Goal: Task Accomplishment & Management: Complete application form

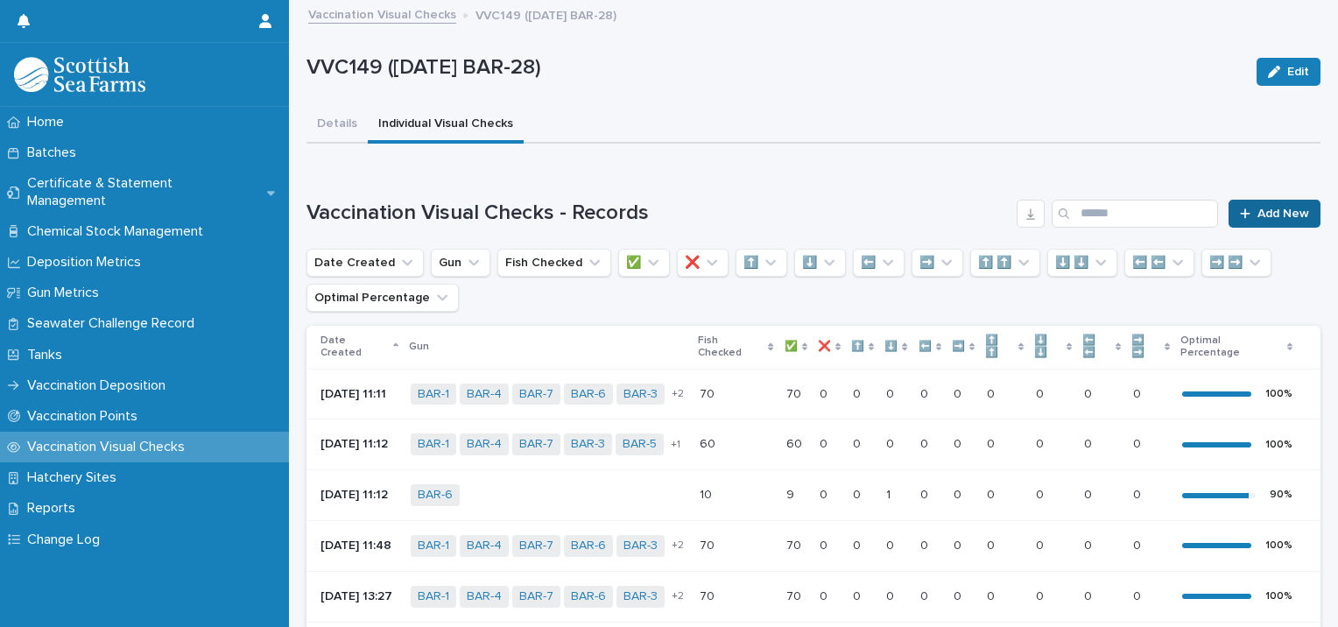
click at [1262, 211] on span "Add New" at bounding box center [1284, 214] width 52 height 12
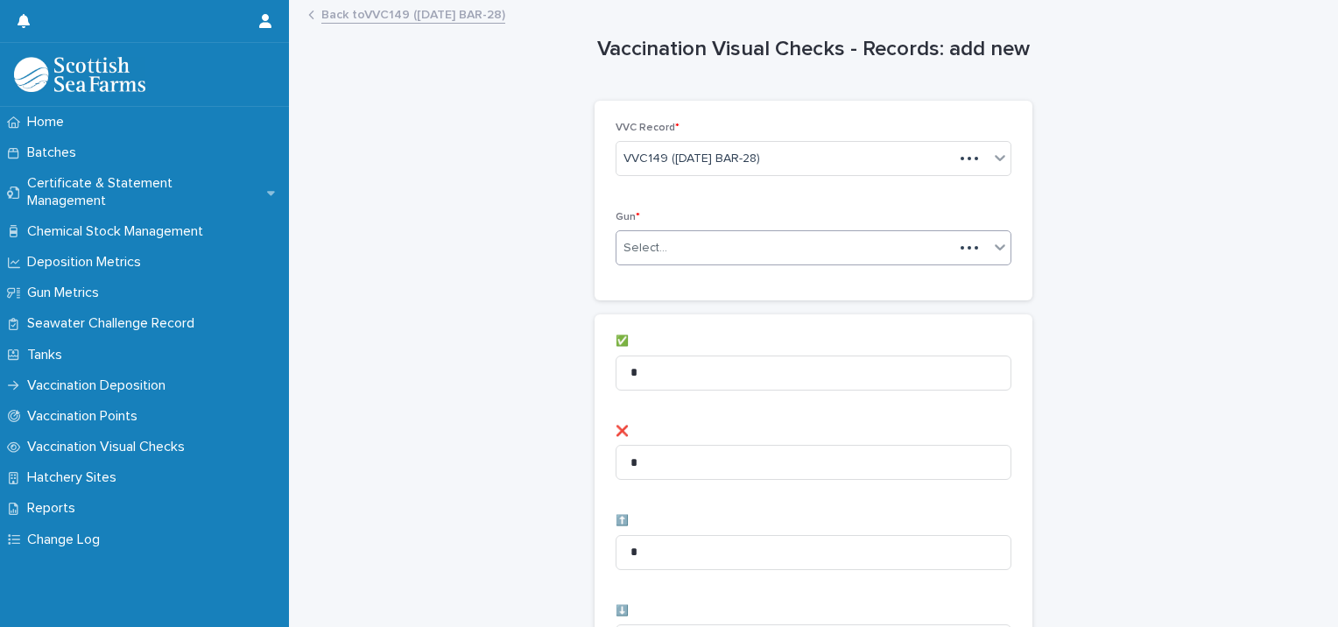
click at [664, 245] on div "Select..." at bounding box center [785, 248] width 337 height 29
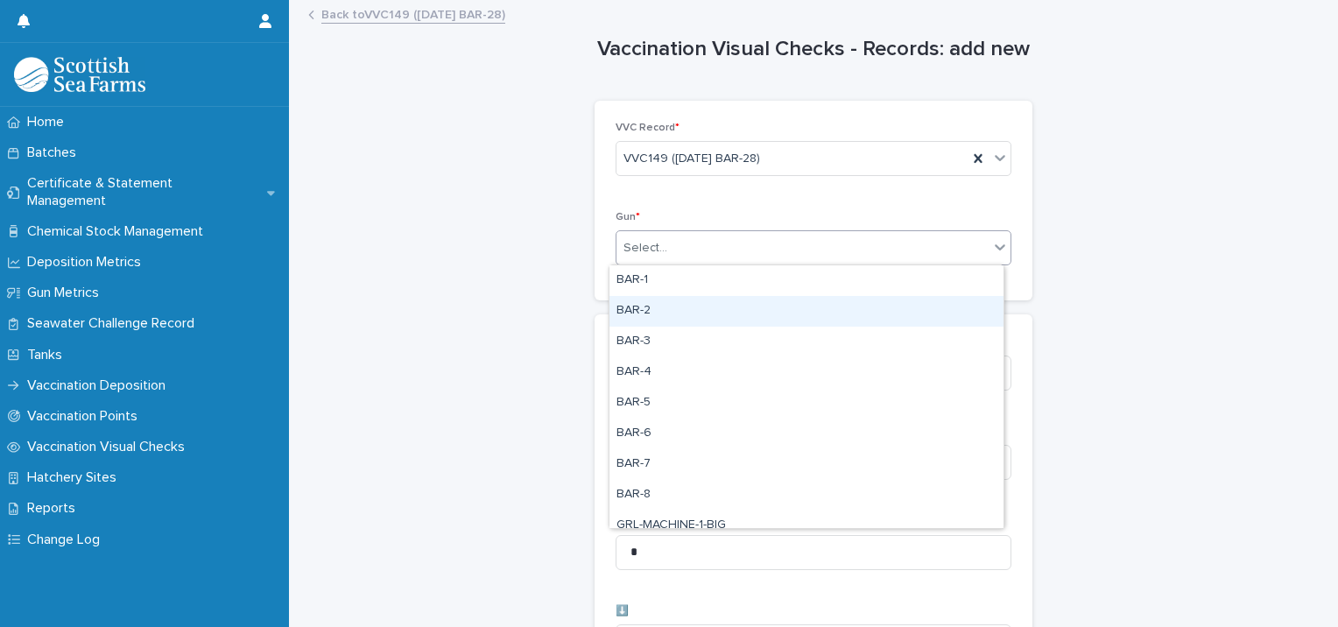
click at [654, 305] on div "BAR-2" at bounding box center [806, 311] width 394 height 31
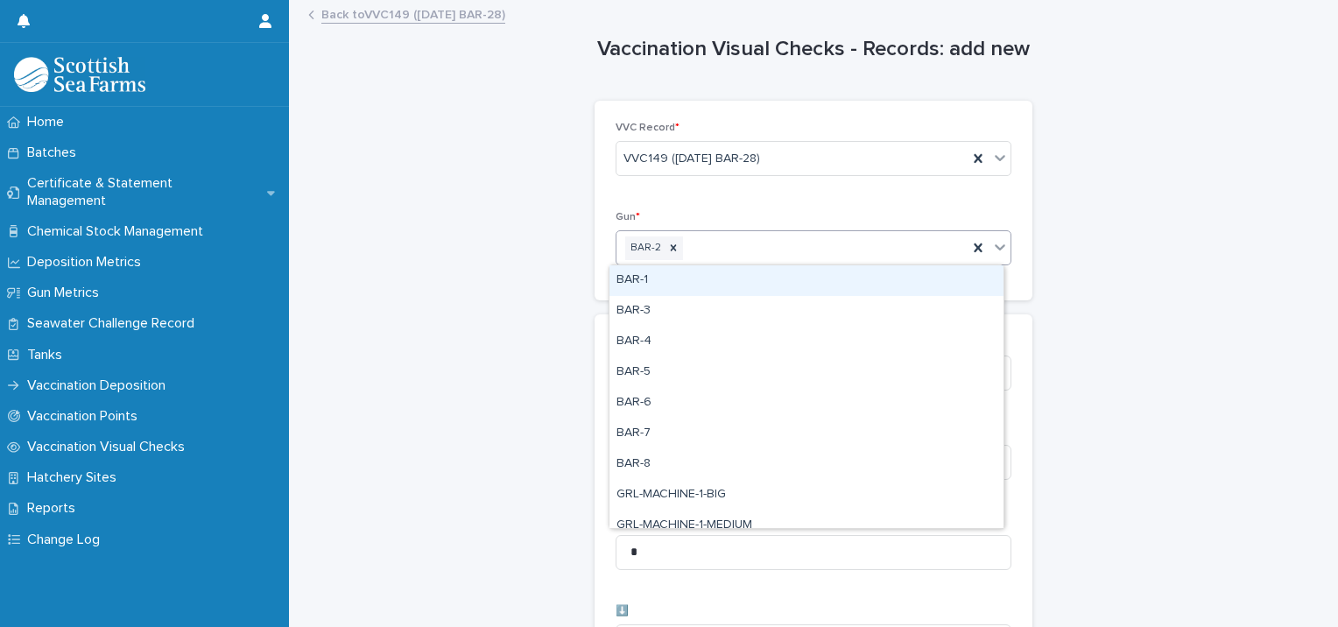
click at [704, 245] on div "BAR-2" at bounding box center [792, 248] width 351 height 31
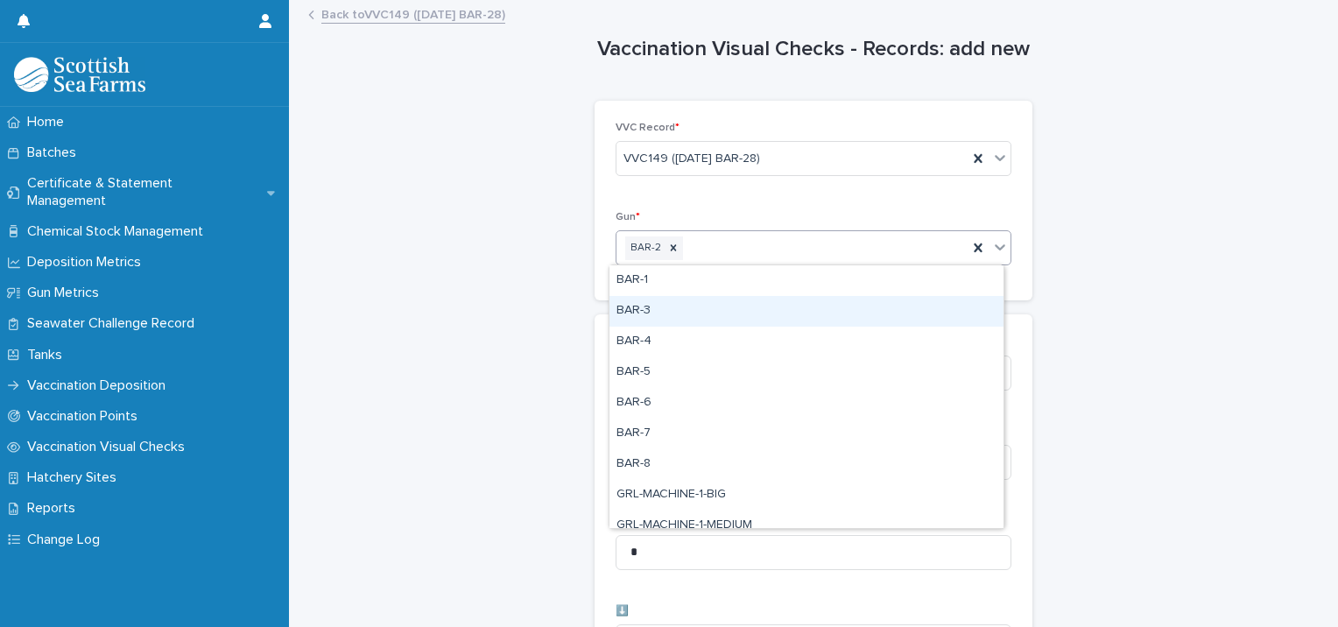
drag, startPoint x: 687, startPoint y: 294, endPoint x: 718, endPoint y: 281, distance: 34.2
click at [682, 310] on div "BAR-3" at bounding box center [806, 311] width 394 height 31
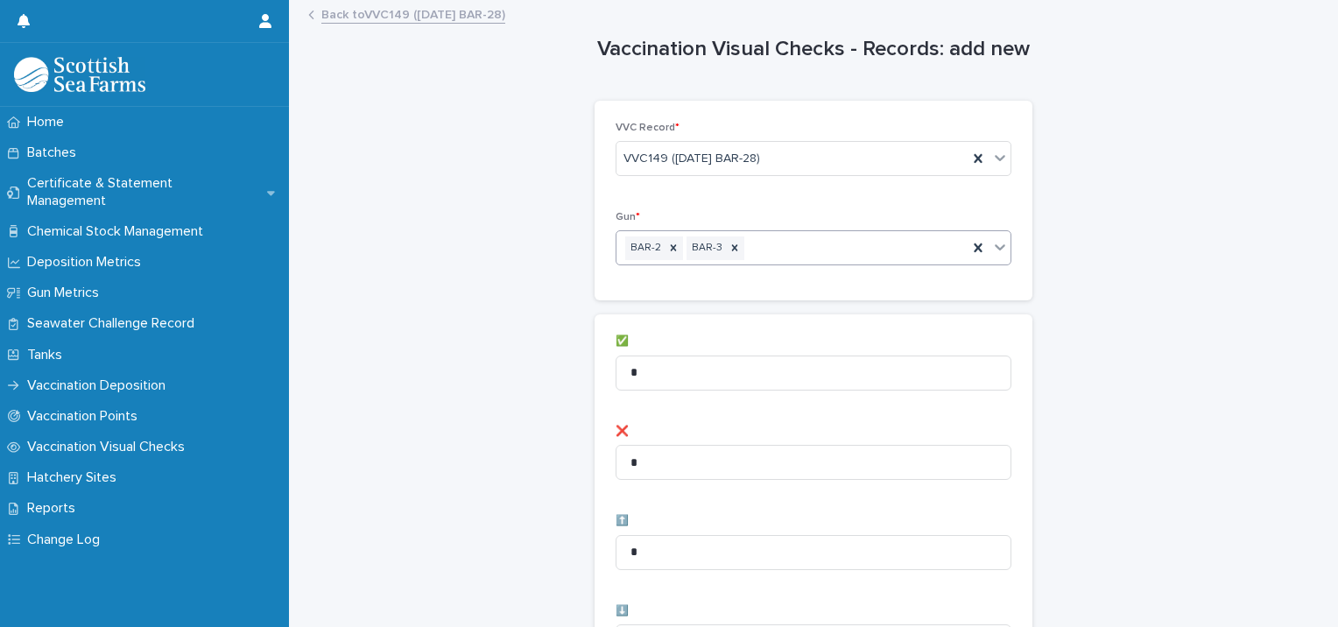
click at [753, 243] on div "BAR-2 BAR-3" at bounding box center [792, 248] width 351 height 31
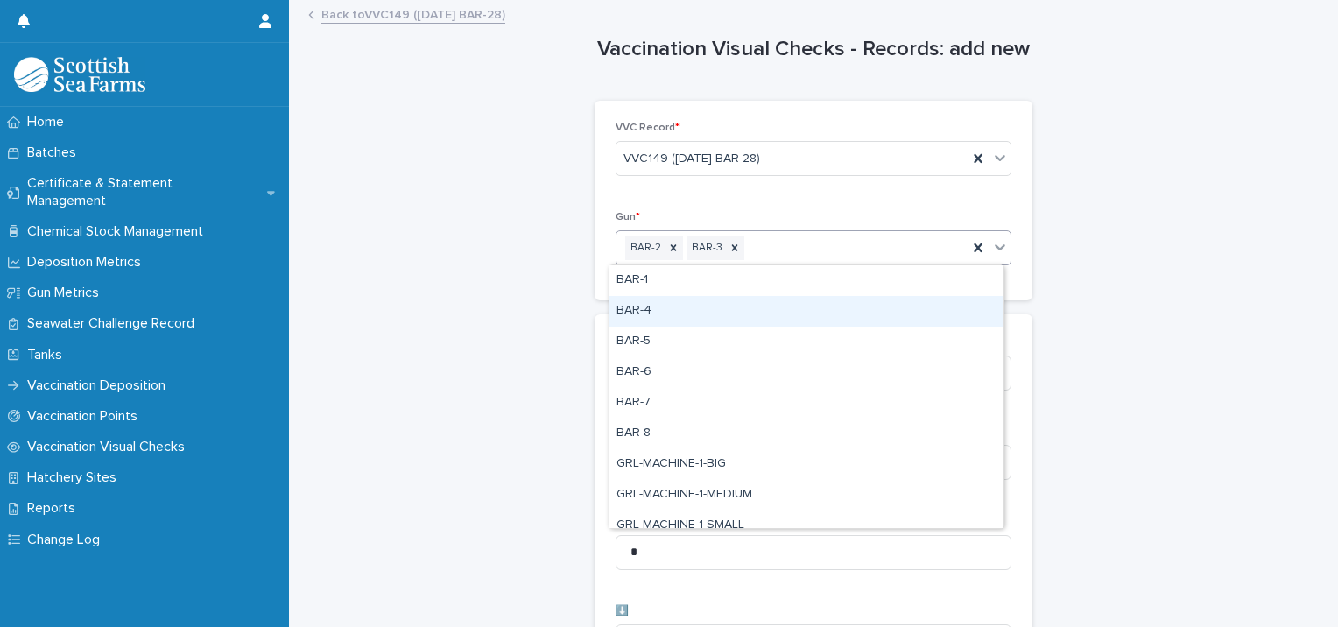
click at [716, 310] on div "BAR-4" at bounding box center [806, 311] width 394 height 31
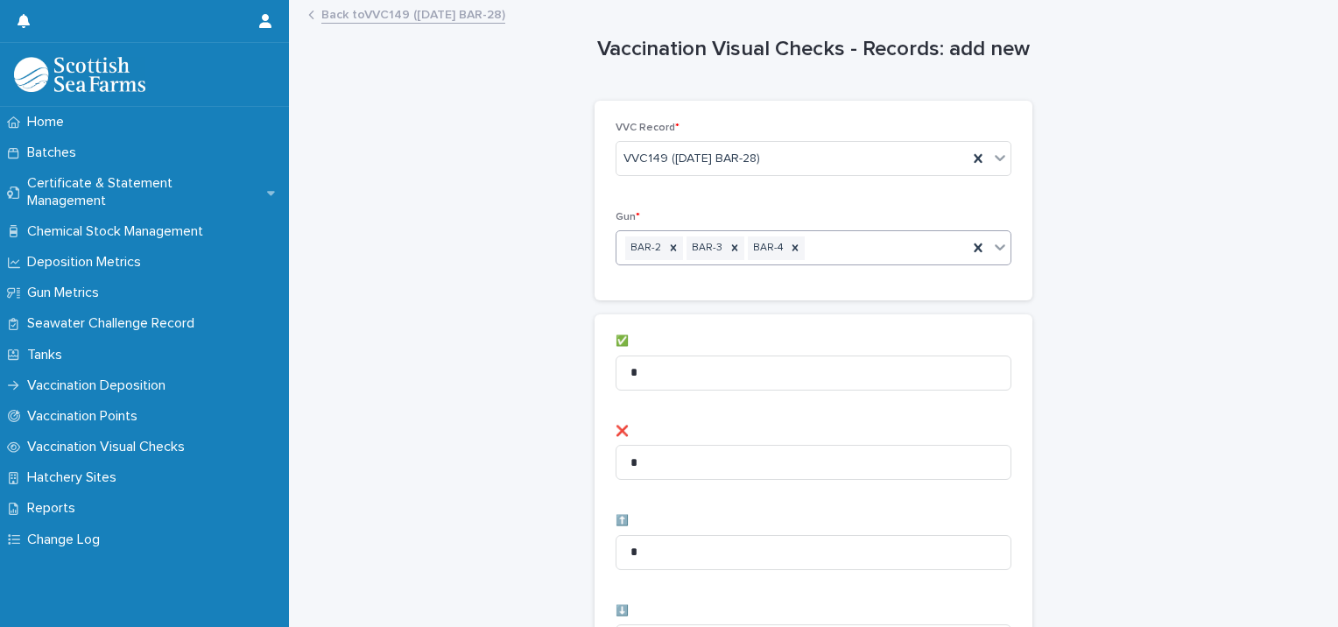
click at [813, 246] on div "BAR-2 BAR-3 BAR-4" at bounding box center [792, 248] width 351 height 31
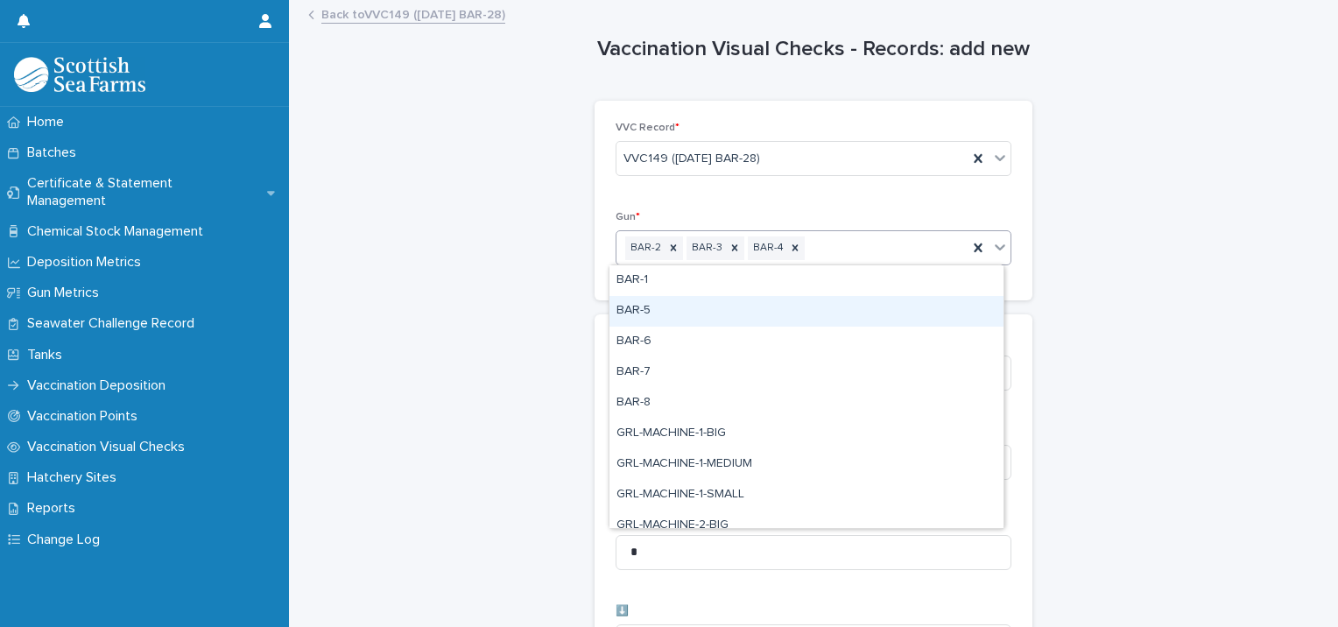
drag, startPoint x: 749, startPoint y: 313, endPoint x: 776, endPoint y: 310, distance: 27.3
click at [750, 314] on div "BAR-5" at bounding box center [806, 311] width 394 height 31
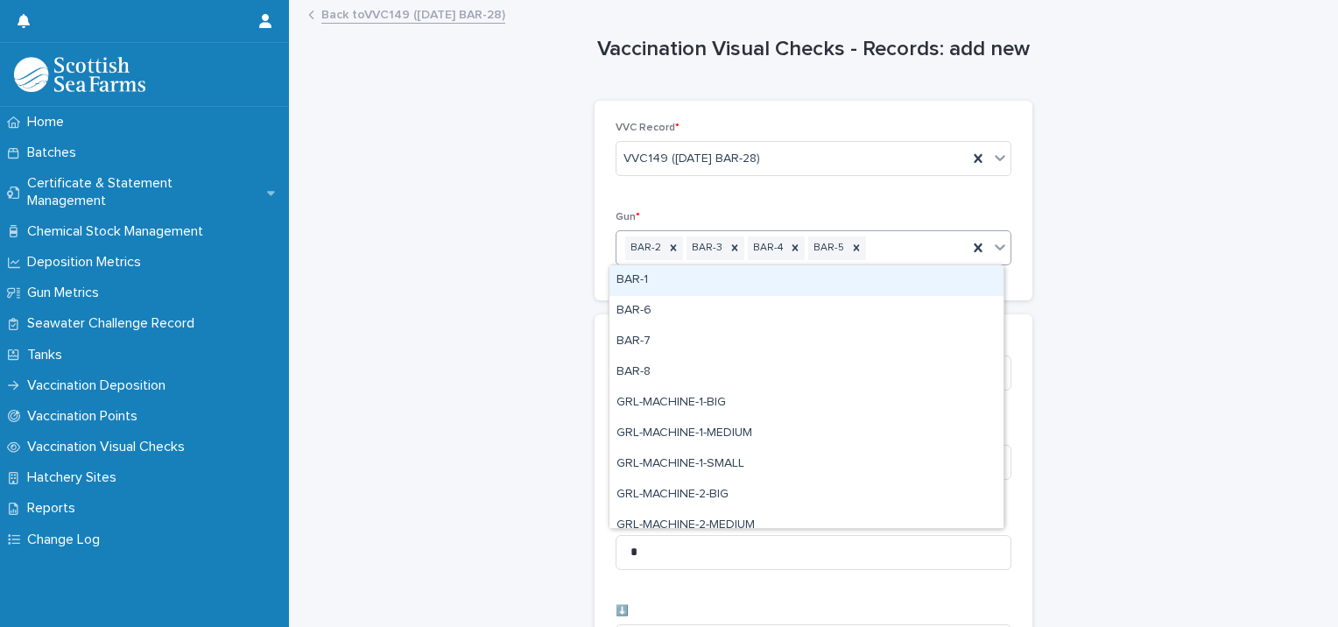
click at [877, 246] on div "BAR-2 BAR-3 BAR-4 BAR-5" at bounding box center [792, 248] width 351 height 31
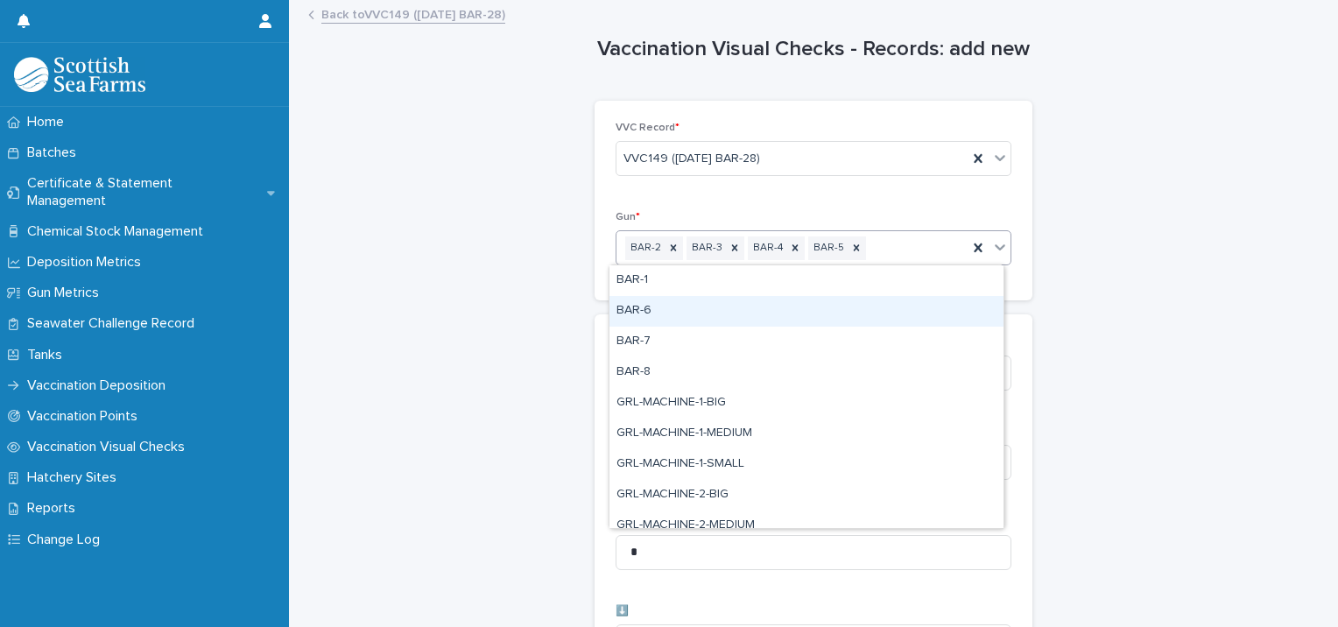
click at [711, 316] on div "BAR-6" at bounding box center [806, 311] width 394 height 31
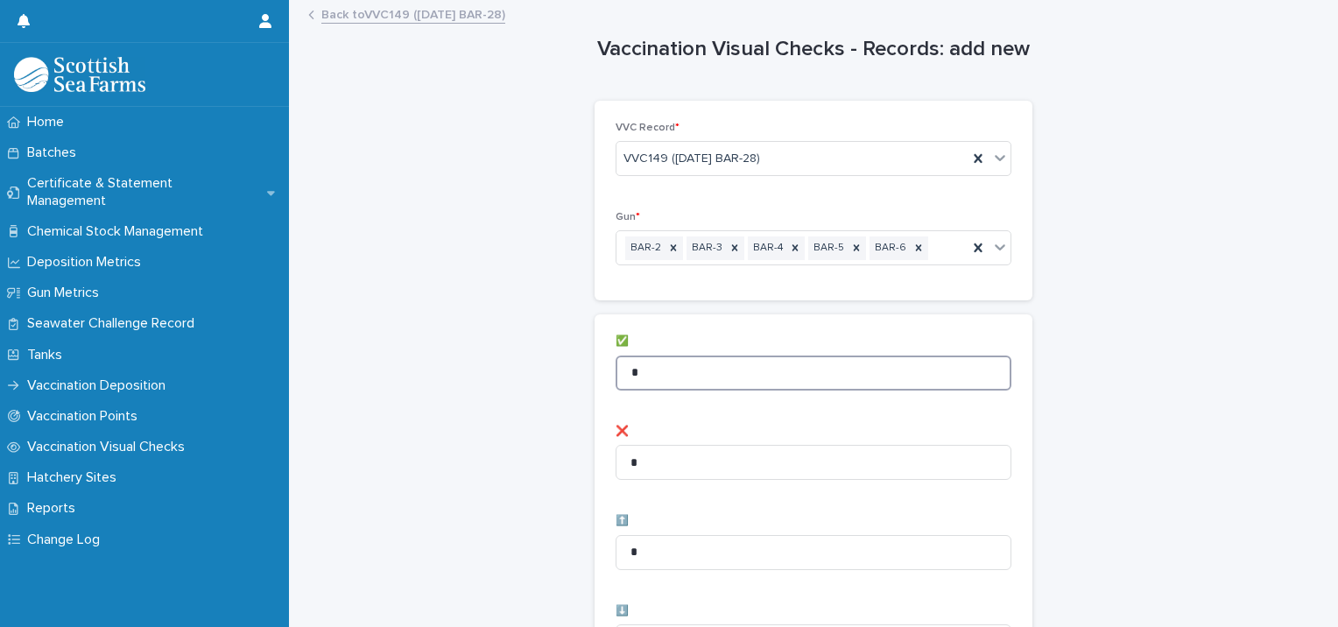
drag, startPoint x: 618, startPoint y: 370, endPoint x: 570, endPoint y: 358, distance: 49.5
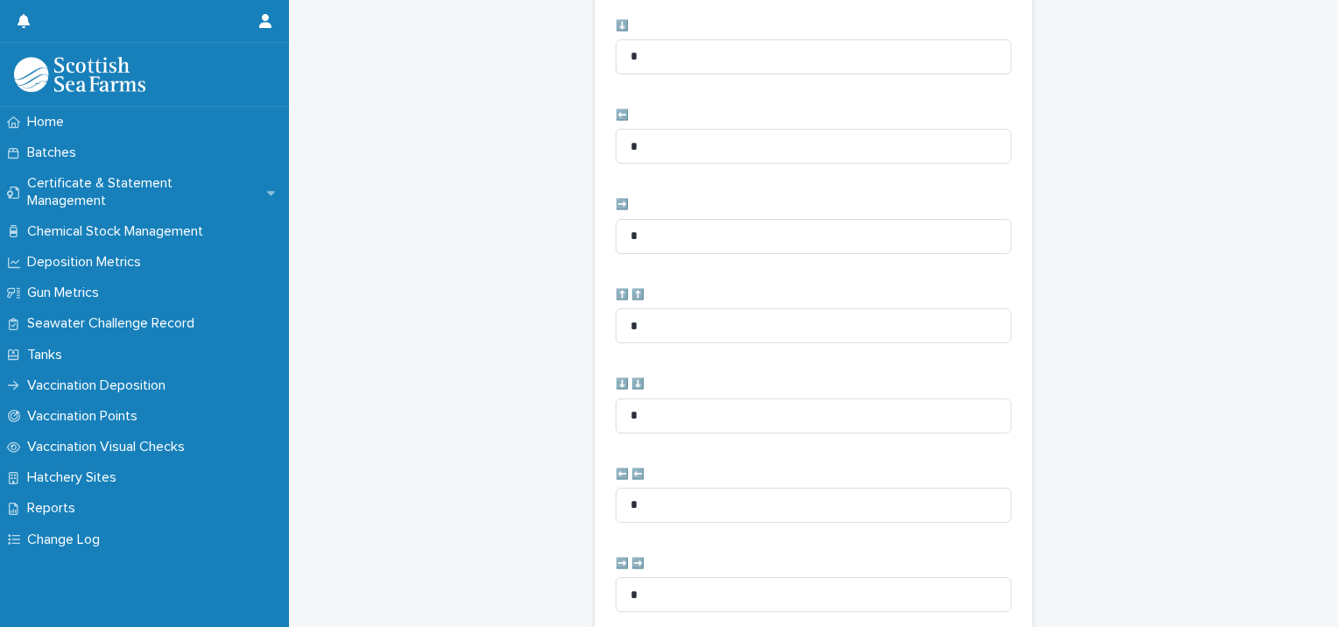
scroll to position [874, 0]
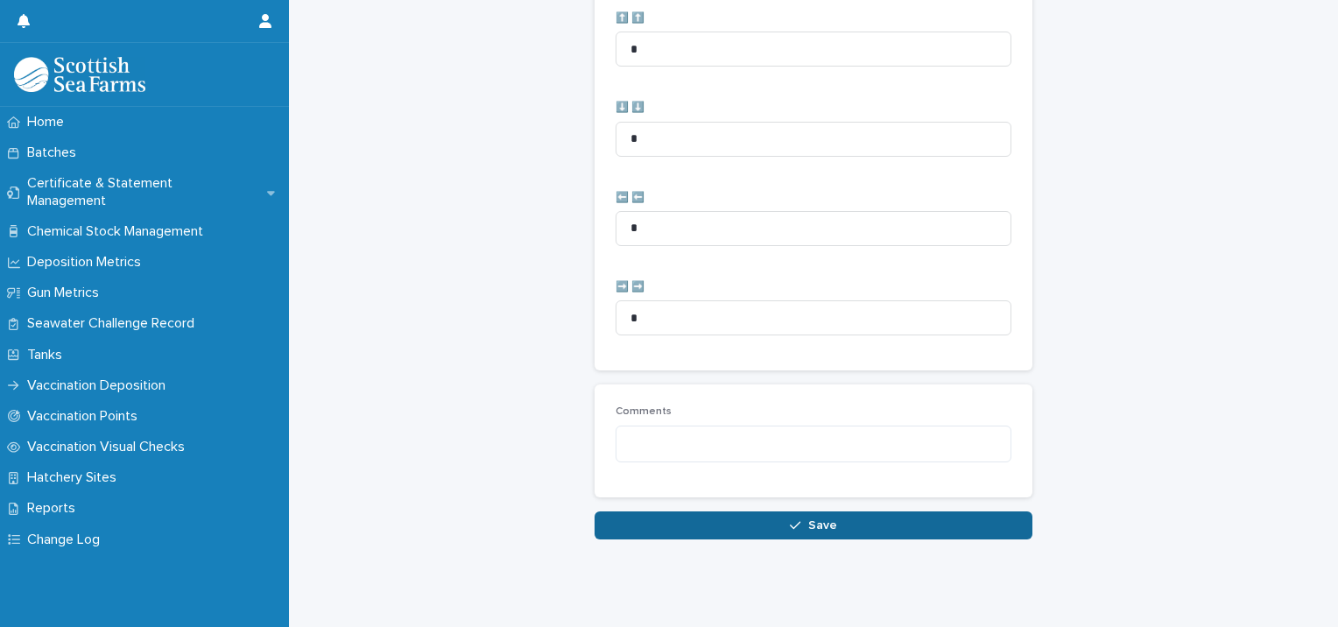
type input "**"
click at [666, 512] on button "Save" at bounding box center [814, 525] width 438 height 28
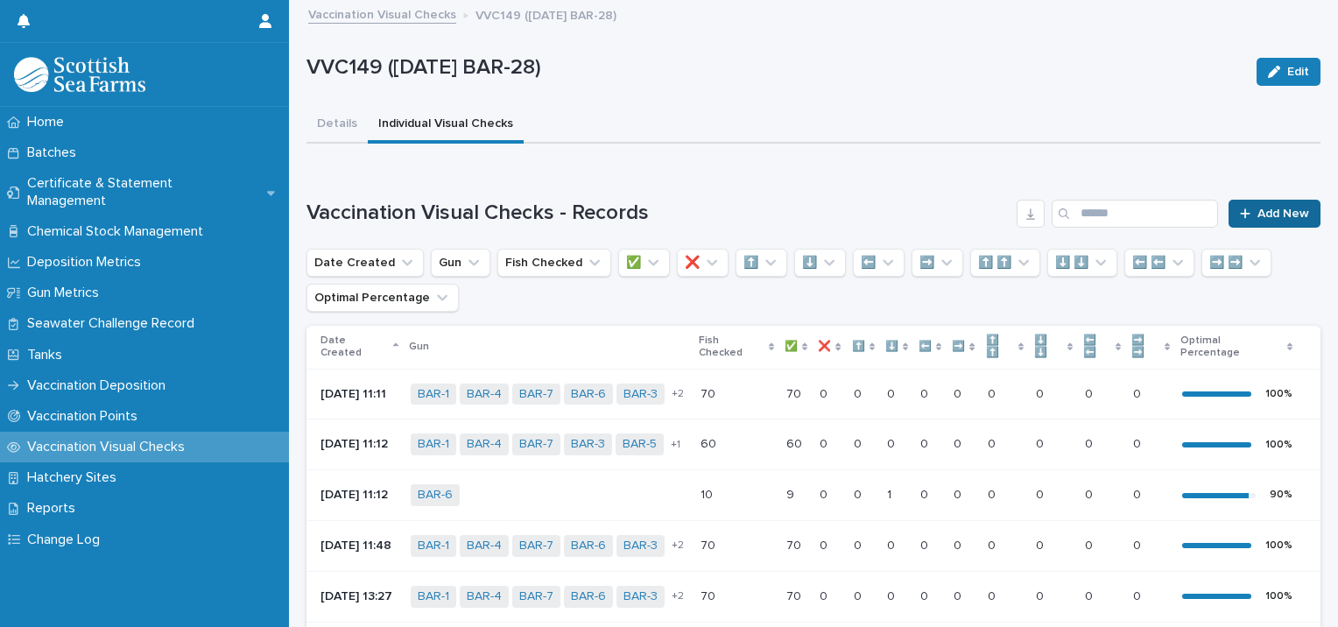
click at [1268, 217] on span "Add New" at bounding box center [1284, 214] width 52 height 12
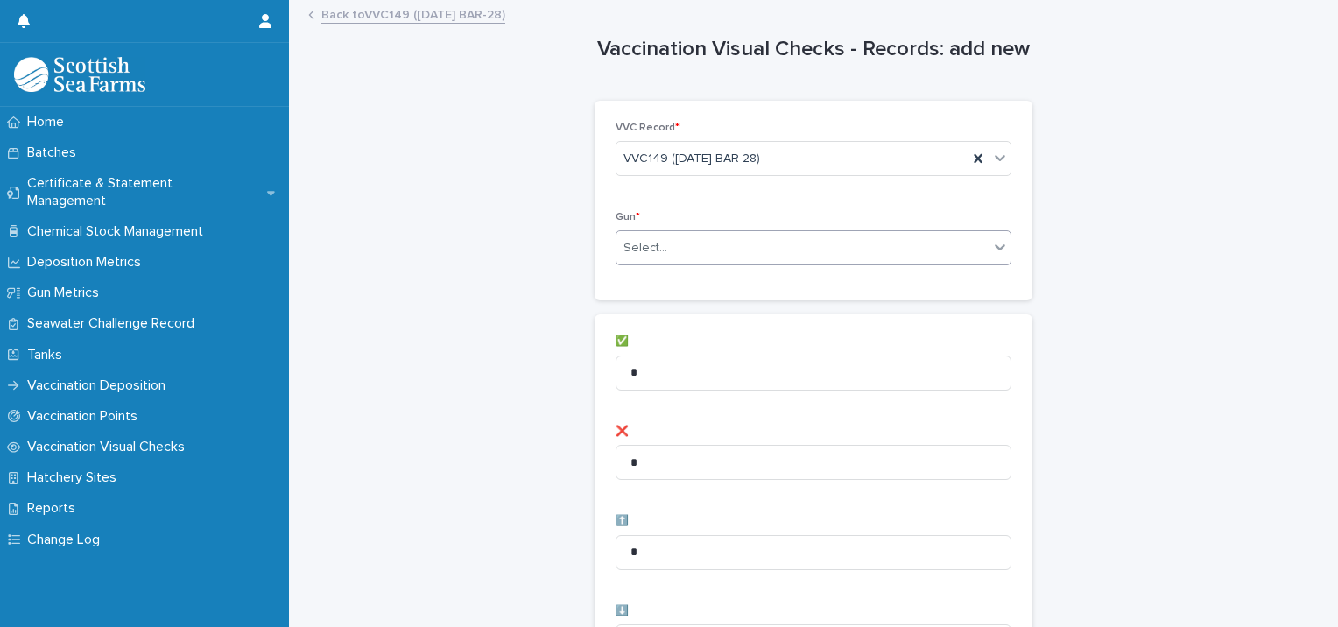
click at [655, 241] on div "Select..." at bounding box center [646, 248] width 44 height 18
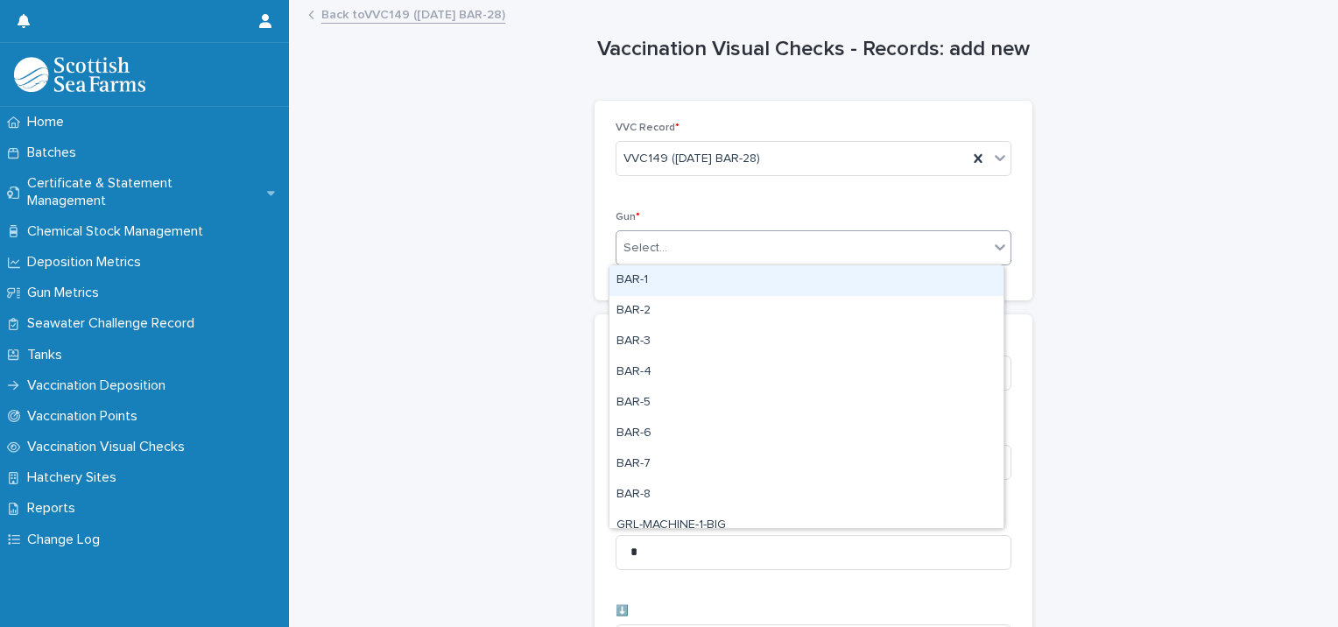
click at [638, 282] on div "BAR-1" at bounding box center [806, 280] width 394 height 31
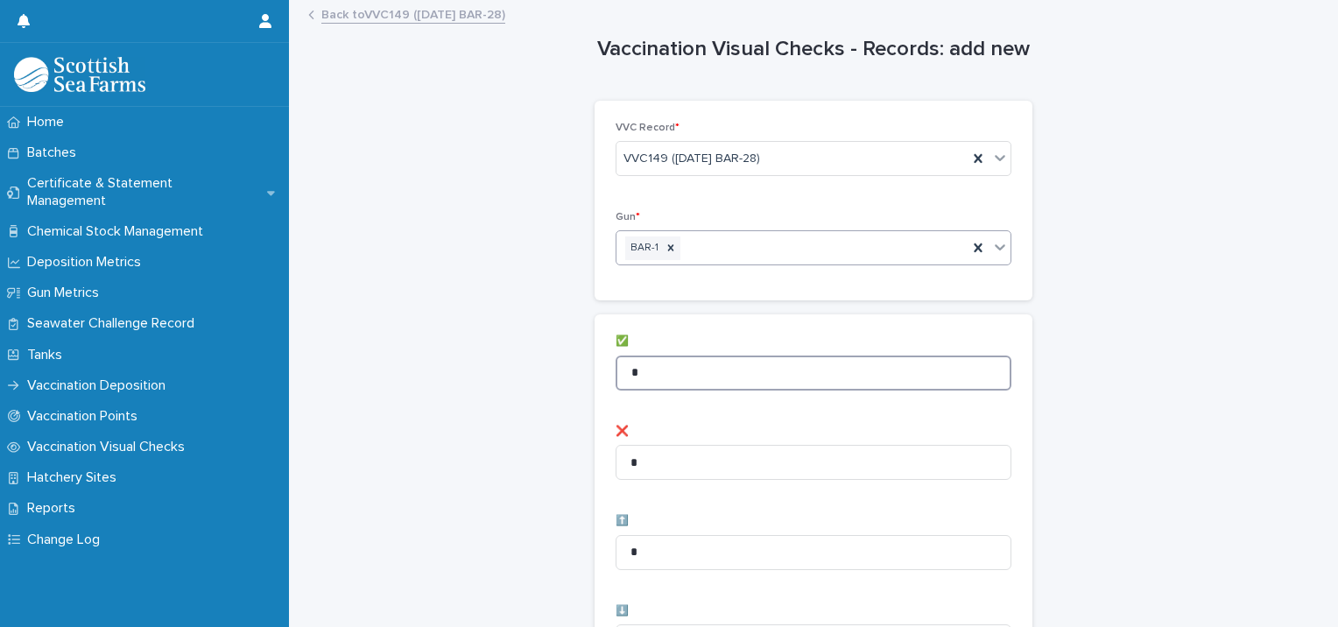
drag, startPoint x: 621, startPoint y: 362, endPoint x: 588, endPoint y: 356, distance: 33.0
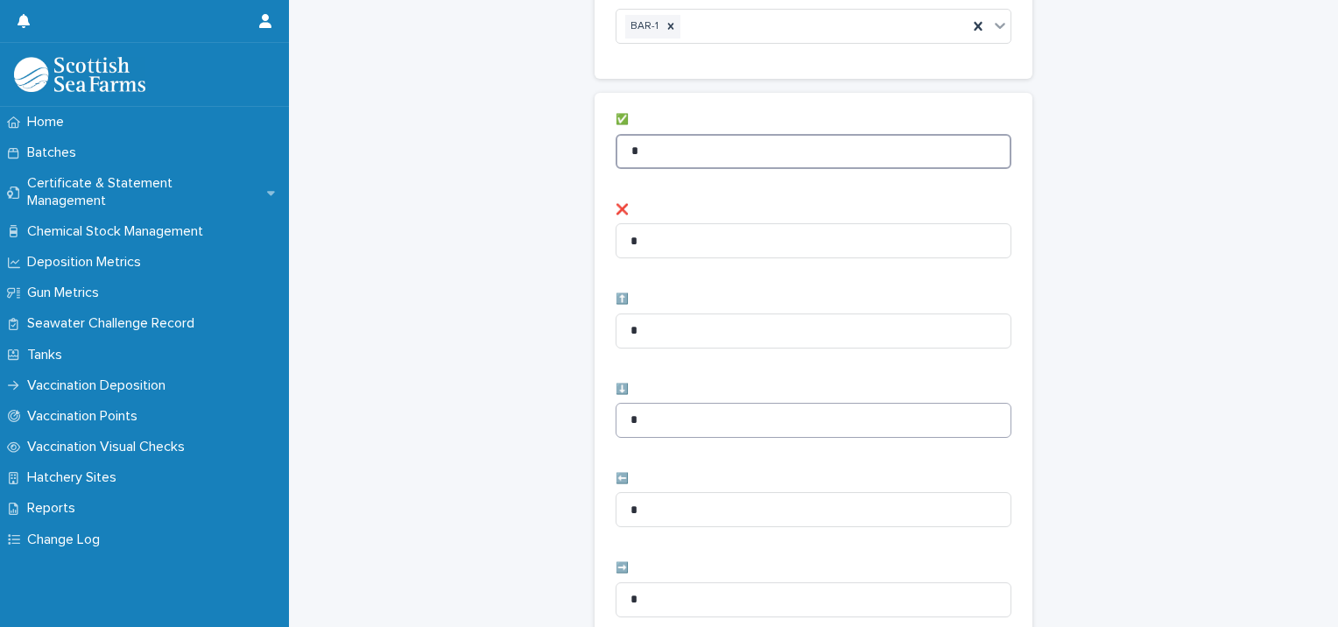
scroll to position [263, 0]
type input "*"
drag, startPoint x: 645, startPoint y: 557, endPoint x: 613, endPoint y: 550, distance: 32.3
click at [616, 550] on input "*" at bounding box center [814, 558] width 396 height 35
type input "*"
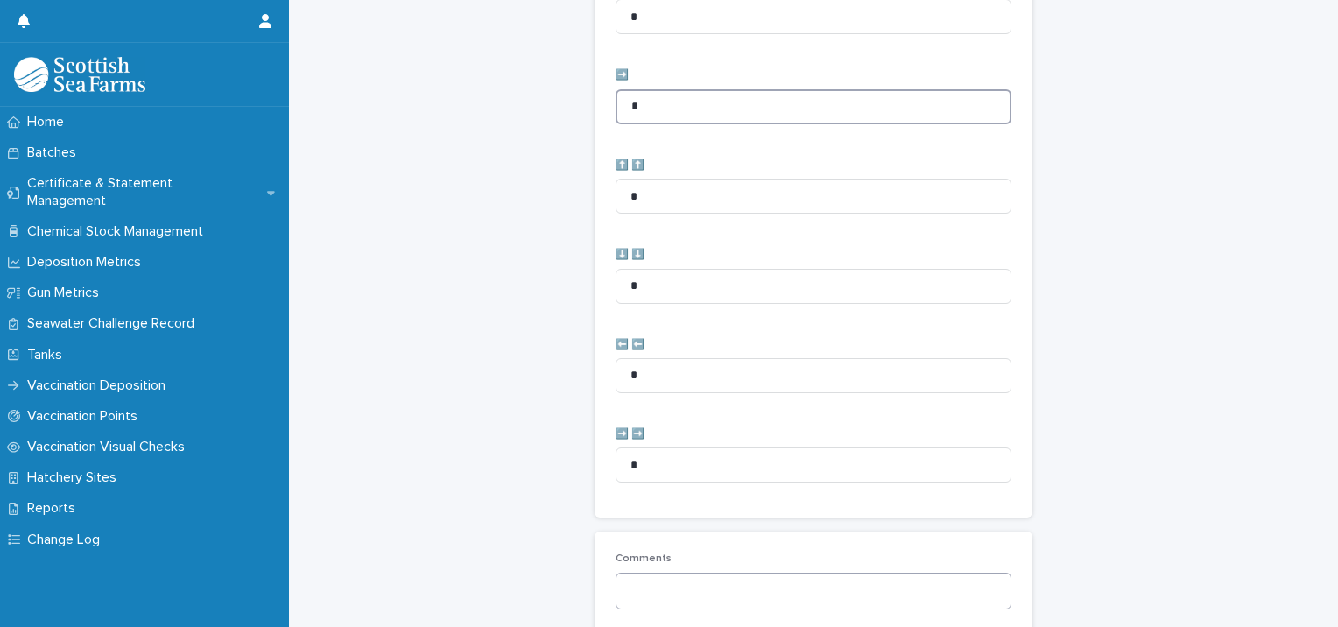
scroll to position [788, 0]
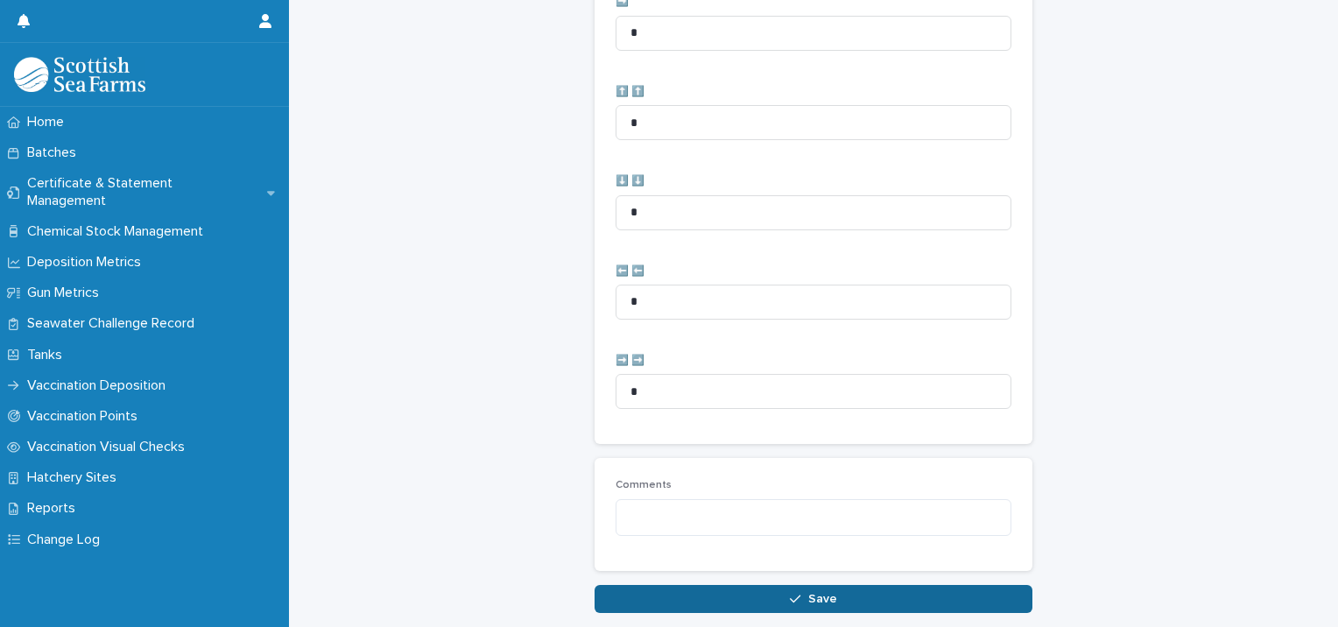
click at [743, 601] on button "Save" at bounding box center [814, 599] width 438 height 28
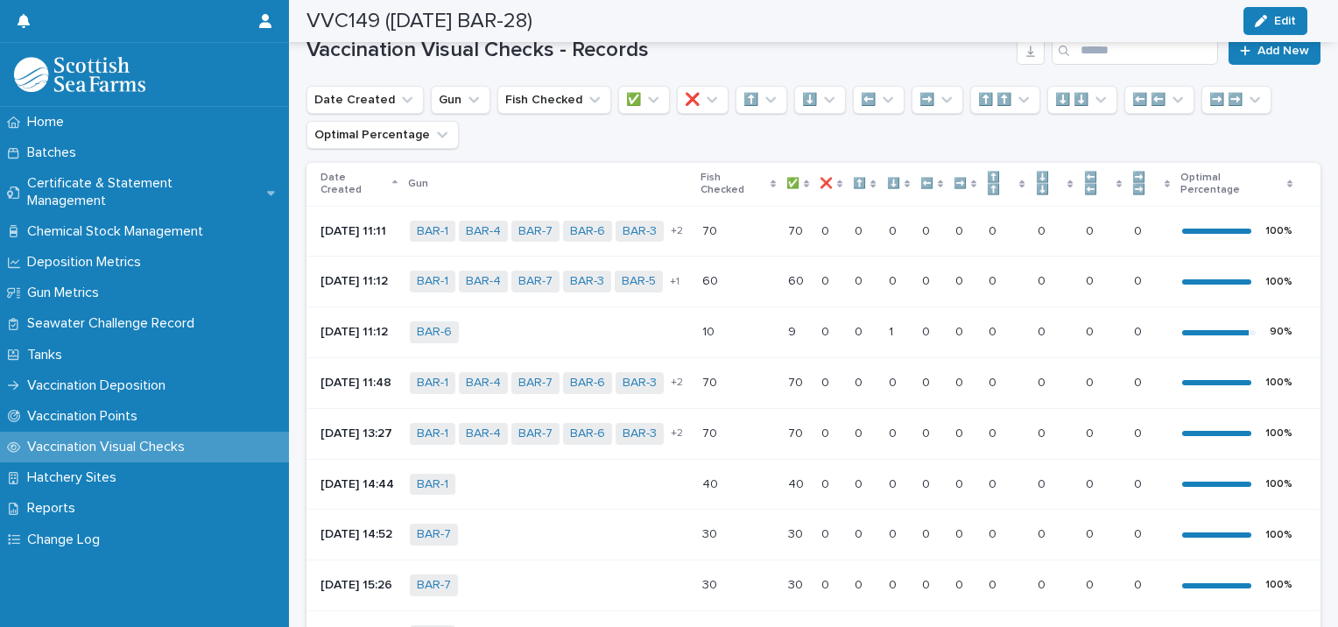
scroll to position [29, 0]
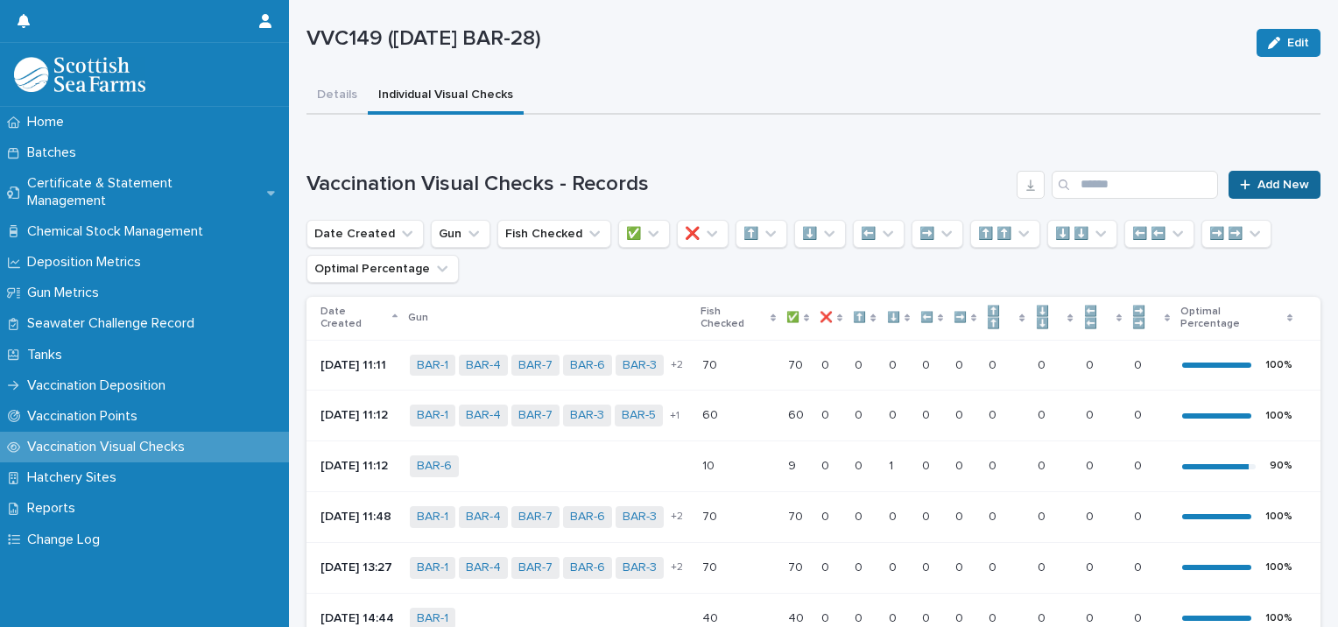
click at [1267, 182] on span "Add New" at bounding box center [1284, 185] width 52 height 12
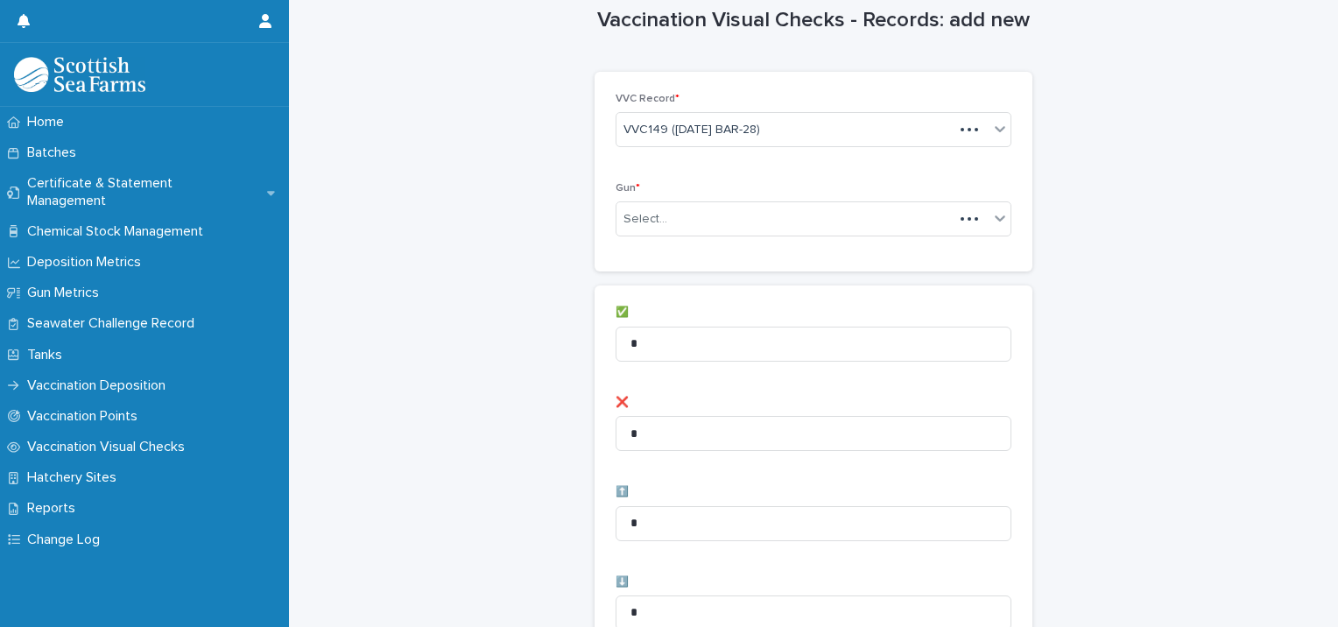
scroll to position [31, 0]
click at [648, 215] on div "Select..." at bounding box center [646, 217] width 44 height 18
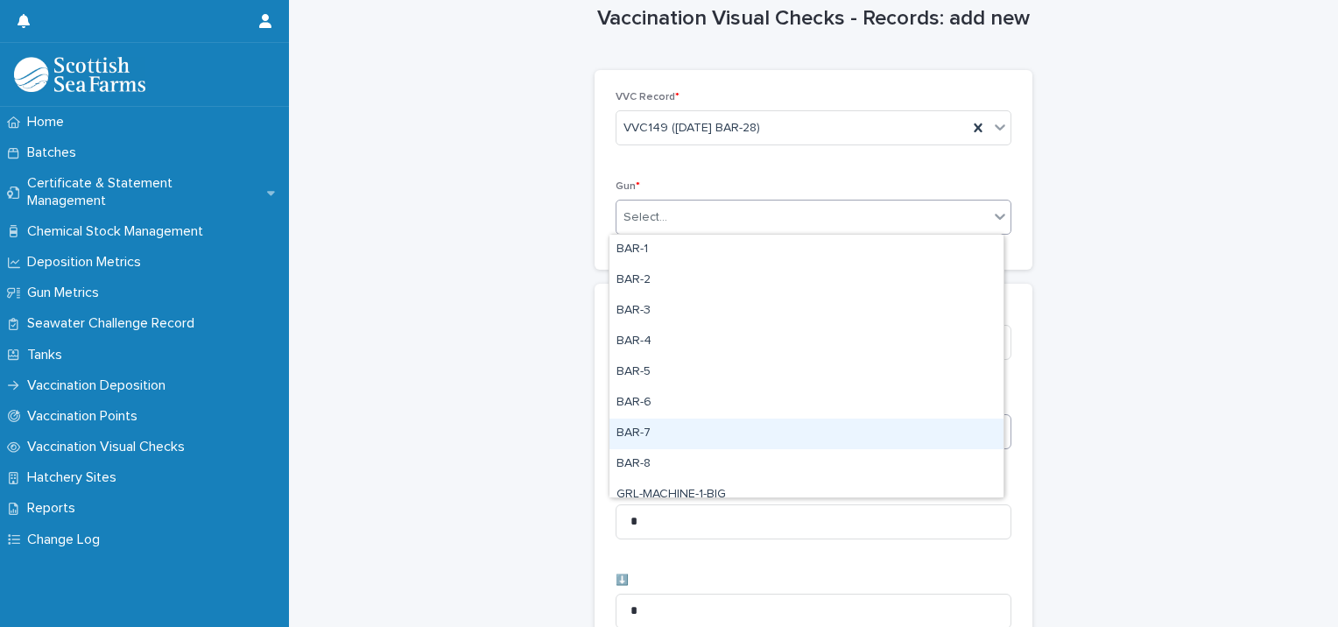
click at [640, 436] on div "BAR-7" at bounding box center [806, 434] width 394 height 31
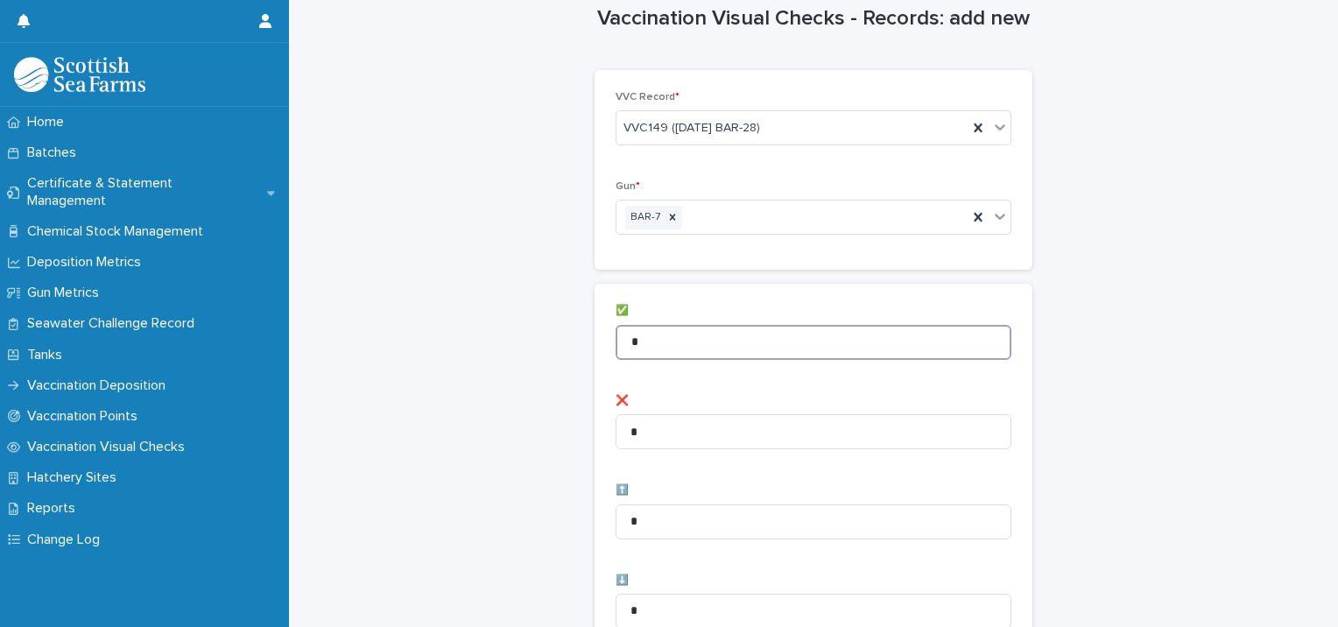
drag, startPoint x: 650, startPoint y: 345, endPoint x: 615, endPoint y: 340, distance: 35.4
click at [617, 340] on input "*" at bounding box center [814, 342] width 396 height 35
type input "*"
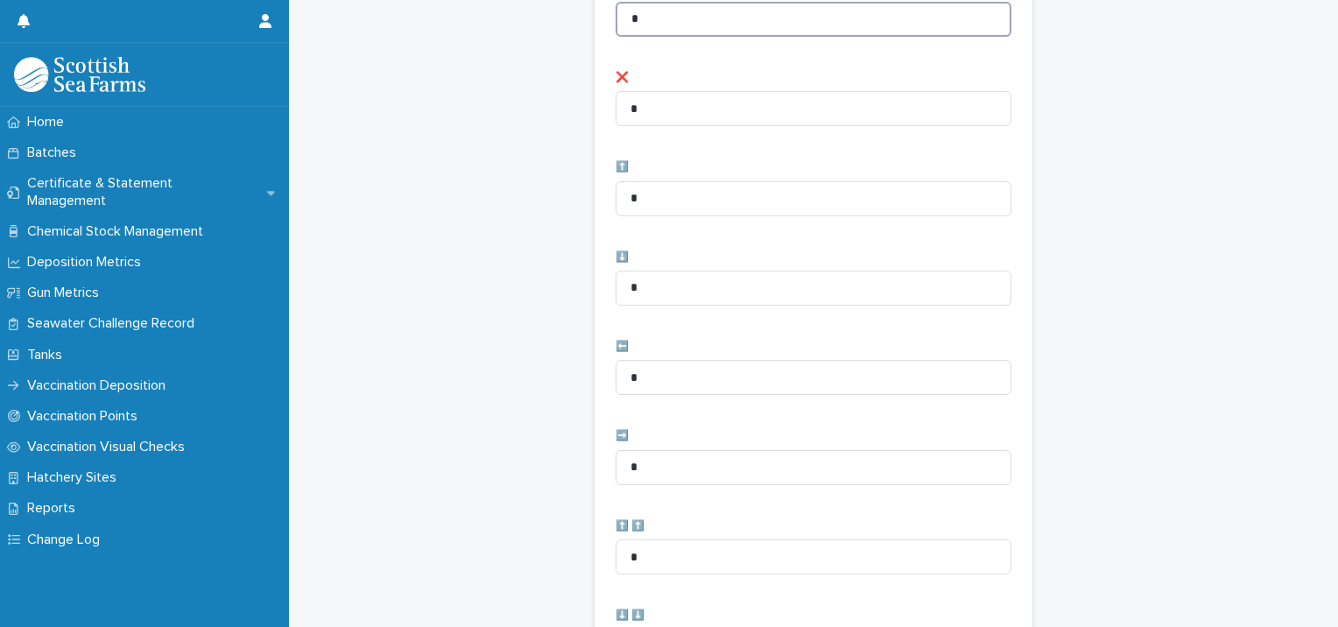
scroll to position [381, 0]
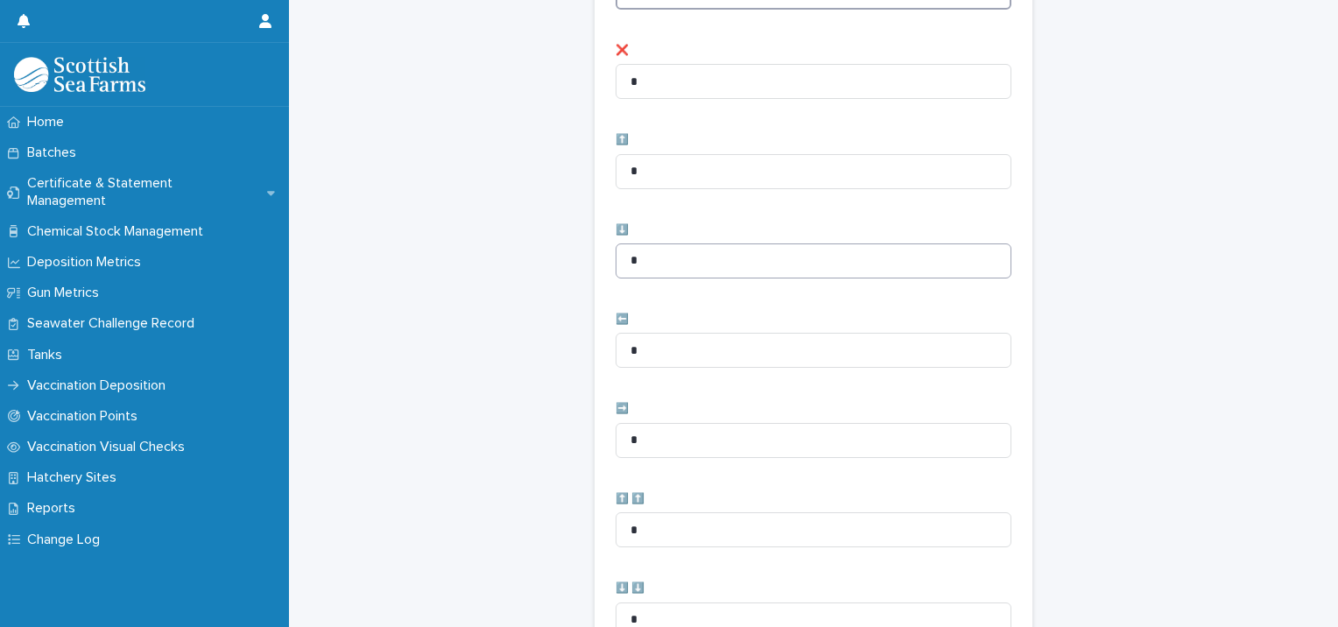
type input "*"
drag, startPoint x: 659, startPoint y: 257, endPoint x: 592, endPoint y: 254, distance: 66.6
click at [595, 254] on div "✅ * ❌ * ⬆️ * ⬇️ * ⬅️ * ➡️ * ⬆️ ⬆️ * ⬇️ ⬇️ * ⬅️ ⬅️ * ➡️ ➡️ *" at bounding box center [814, 392] width 438 height 918
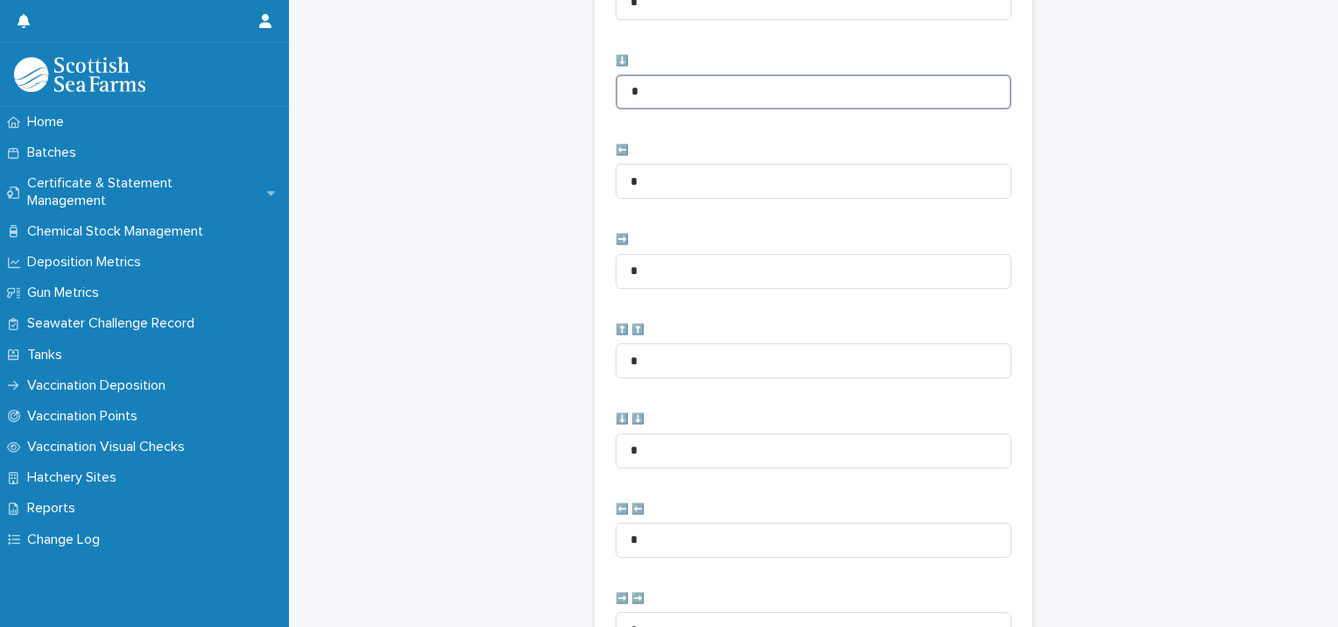
scroll to position [819, 0]
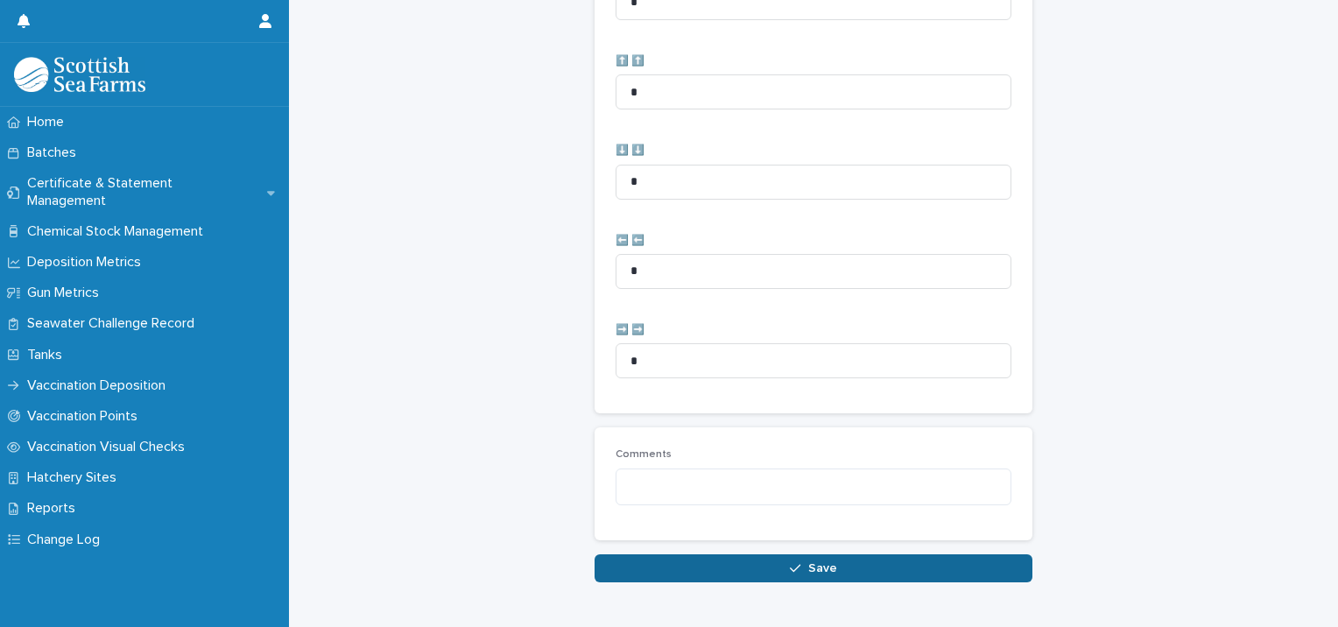
type input "*"
click at [790, 562] on icon "button" at bounding box center [795, 568] width 11 height 12
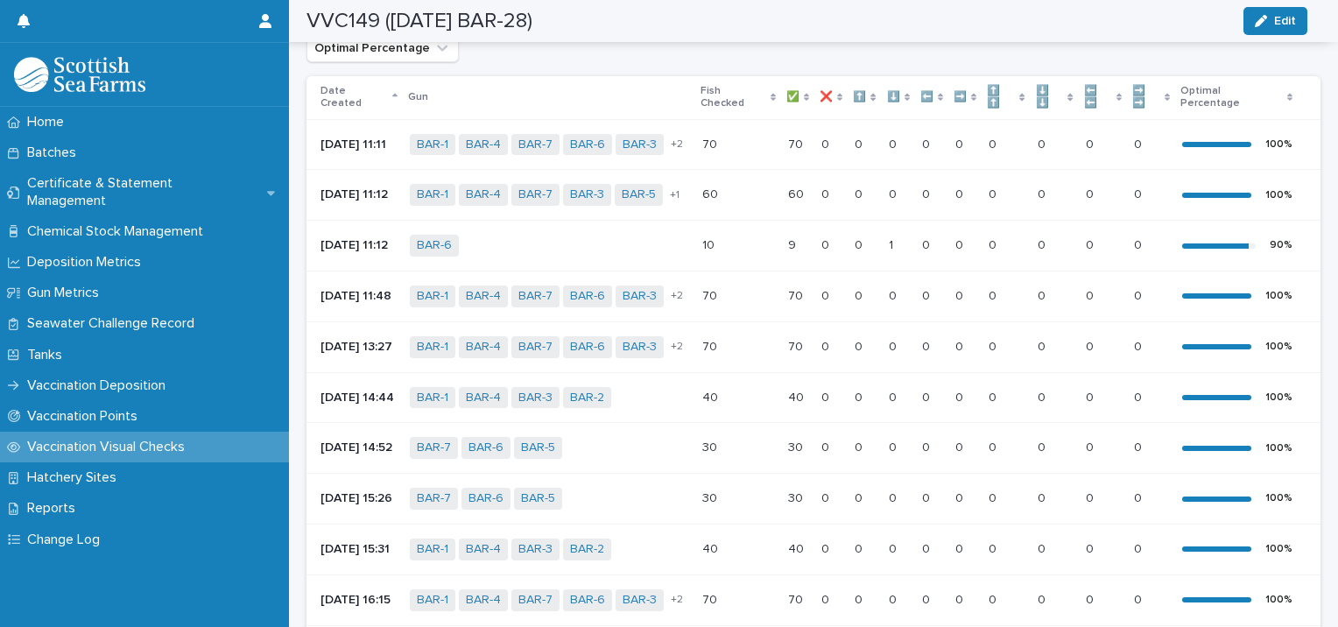
scroll to position [74, 0]
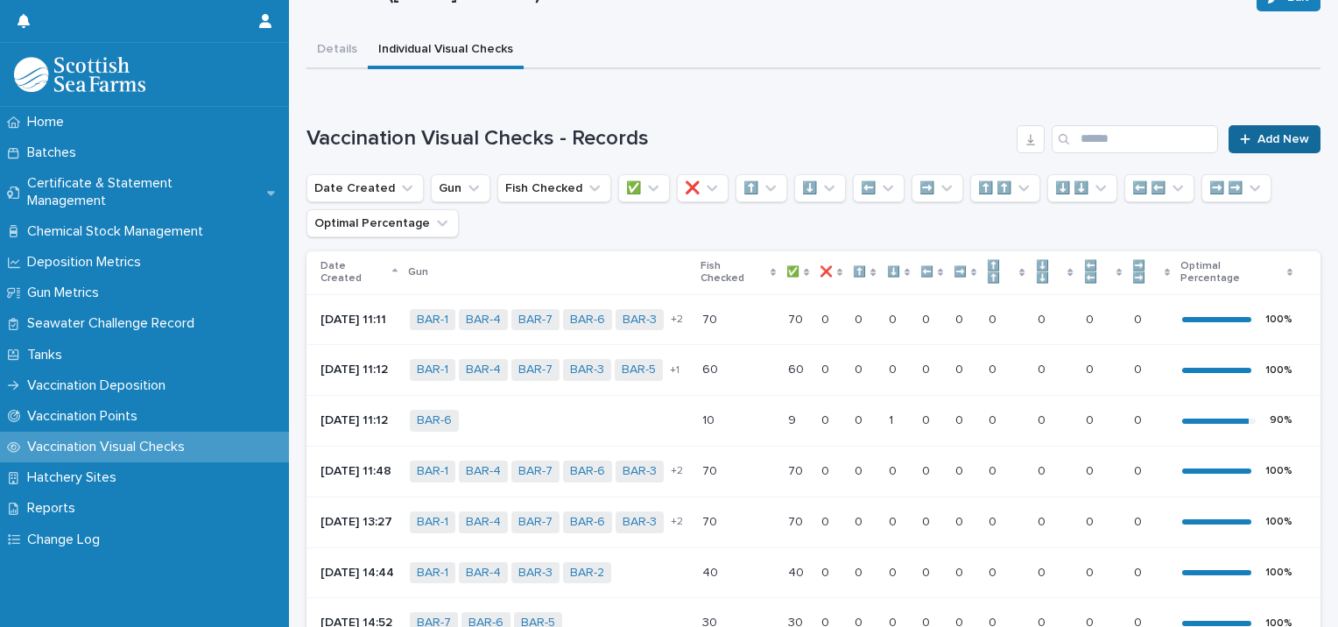
click at [1269, 133] on span "Add New" at bounding box center [1284, 139] width 52 height 12
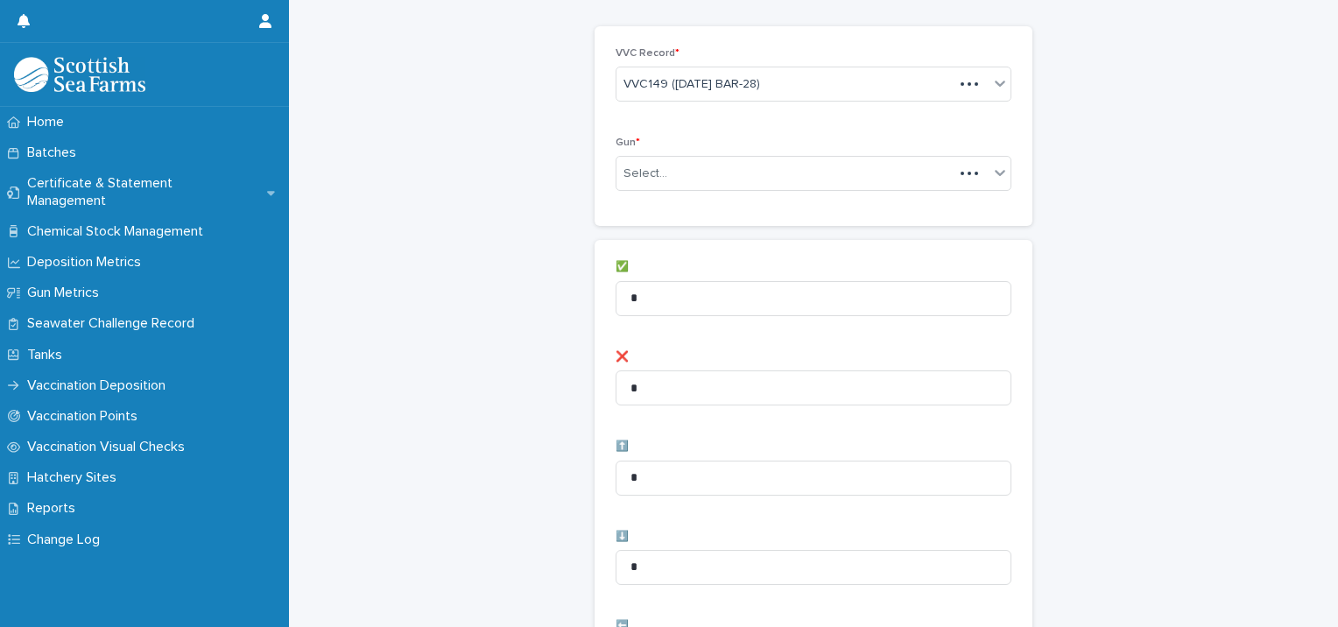
scroll to position [76, 0]
click at [624, 170] on div "Select..." at bounding box center [646, 172] width 44 height 18
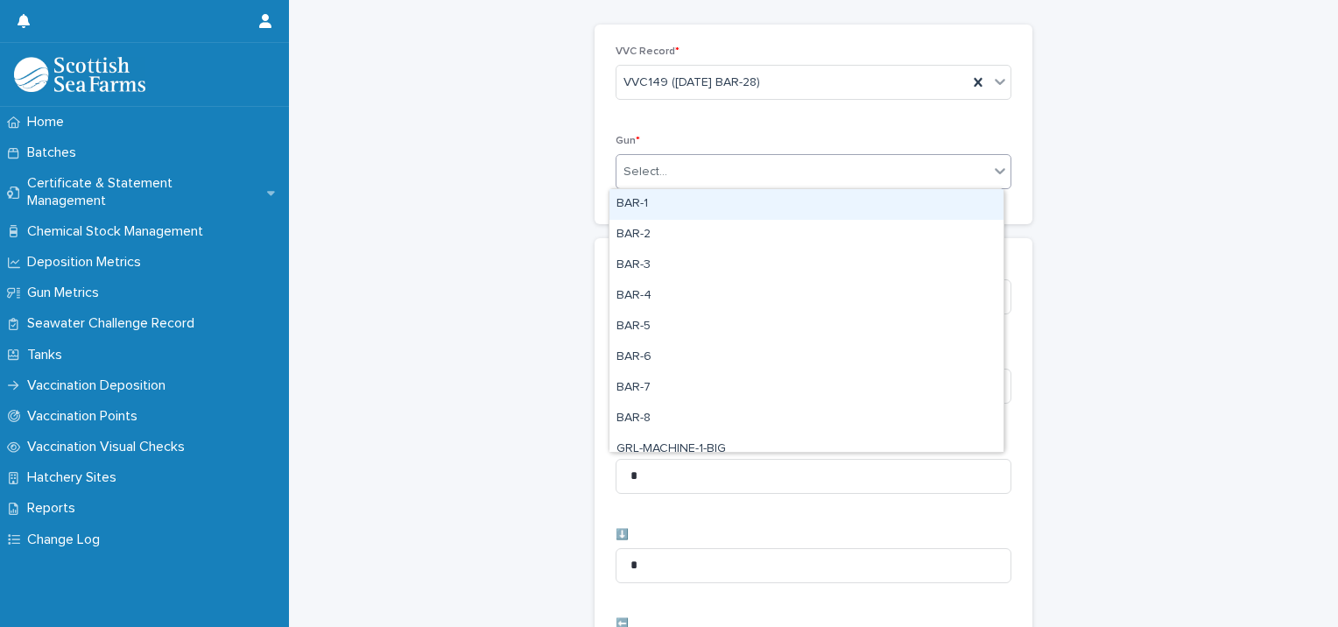
type input "*"
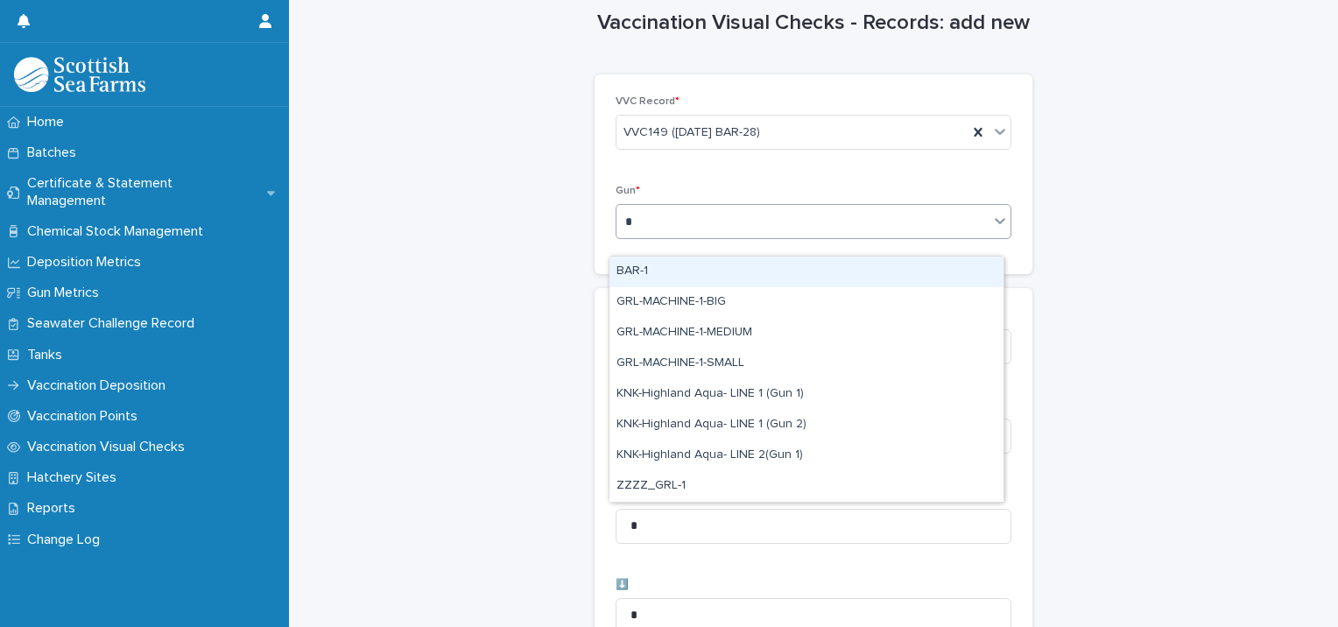
scroll to position [0, 0]
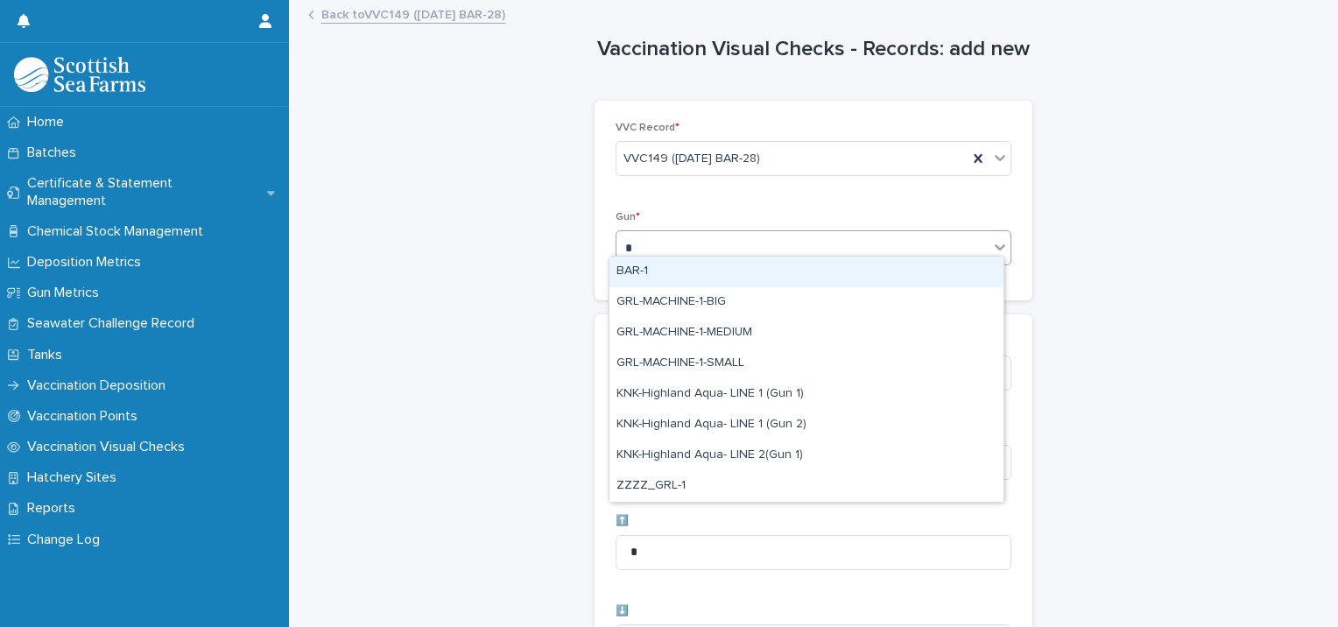
click at [640, 265] on div "BAR-1" at bounding box center [806, 272] width 394 height 31
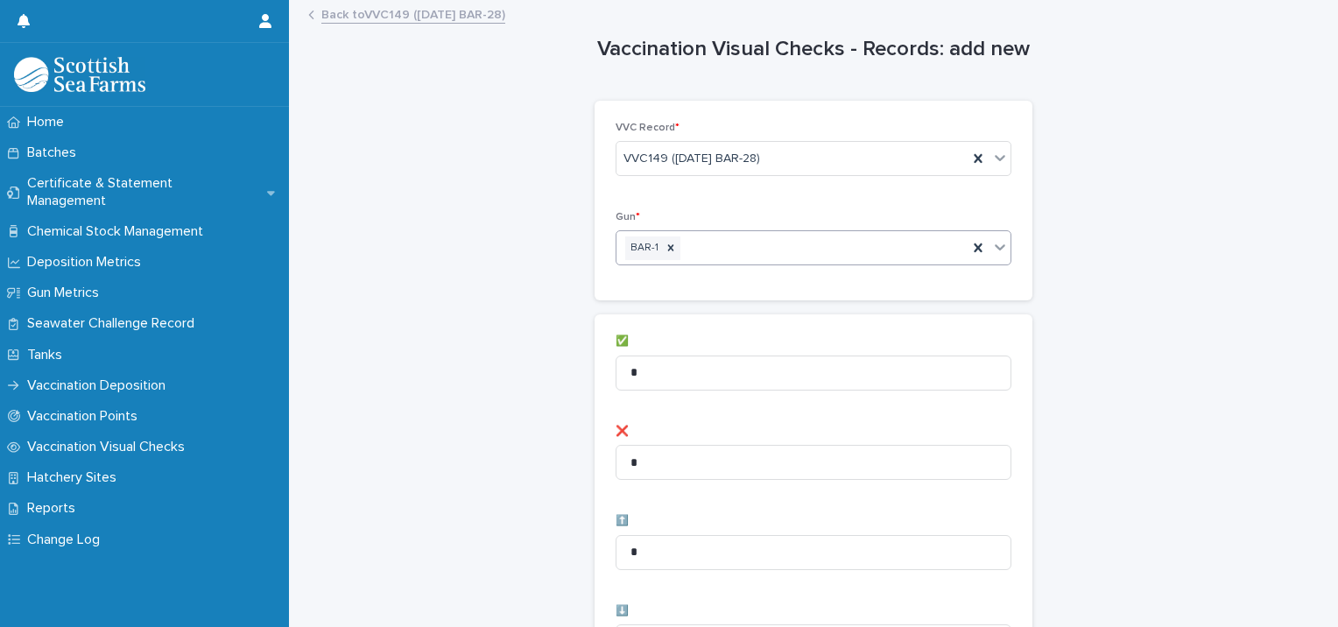
click at [704, 248] on div "BAR-1" at bounding box center [792, 248] width 351 height 31
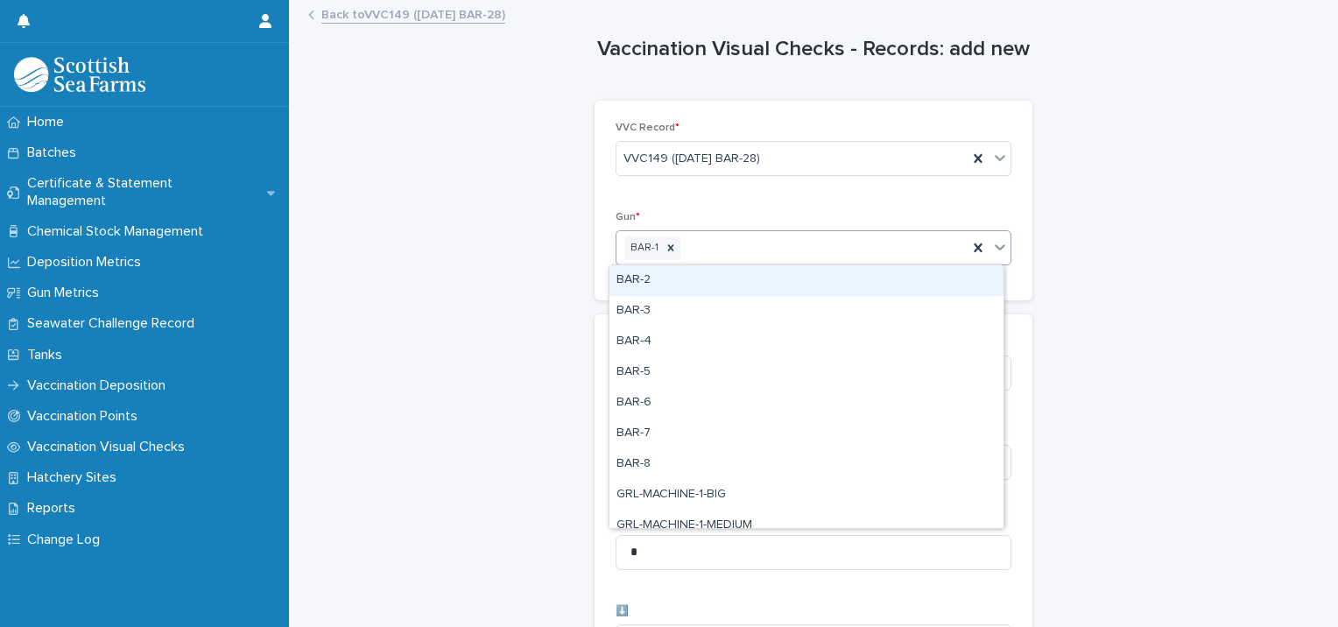
click at [704, 248] on div "BAR-1" at bounding box center [792, 248] width 351 height 31
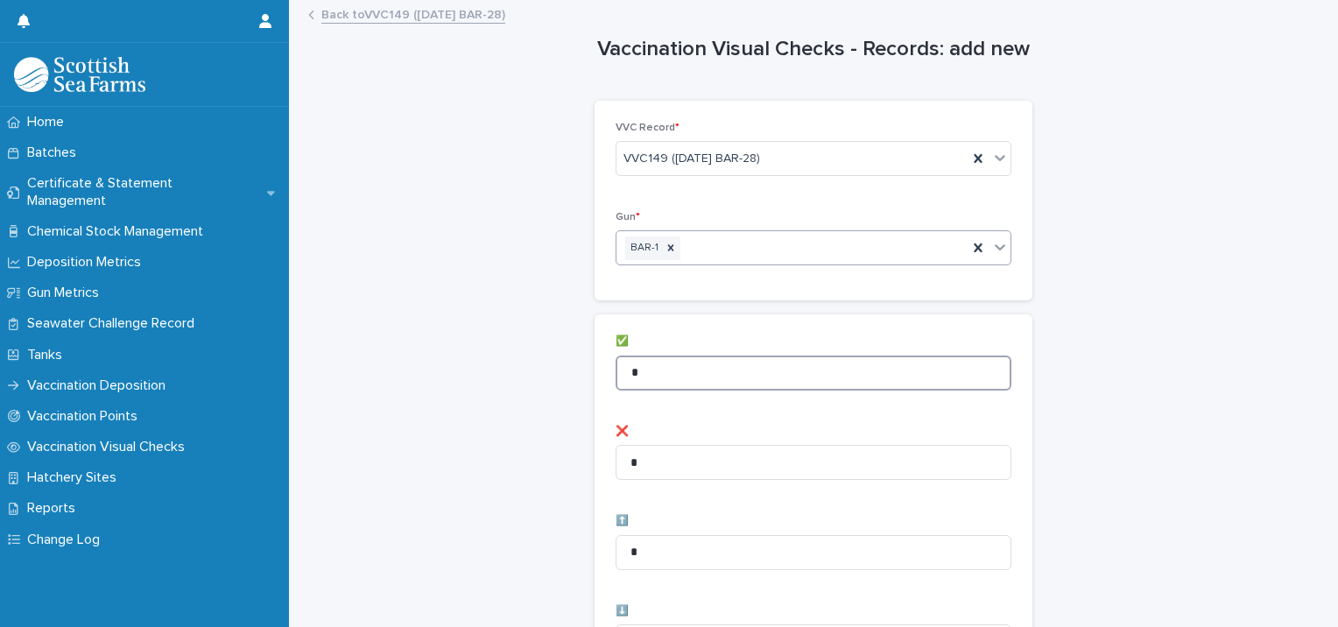
drag, startPoint x: 656, startPoint y: 361, endPoint x: 574, endPoint y: 352, distance: 82.8
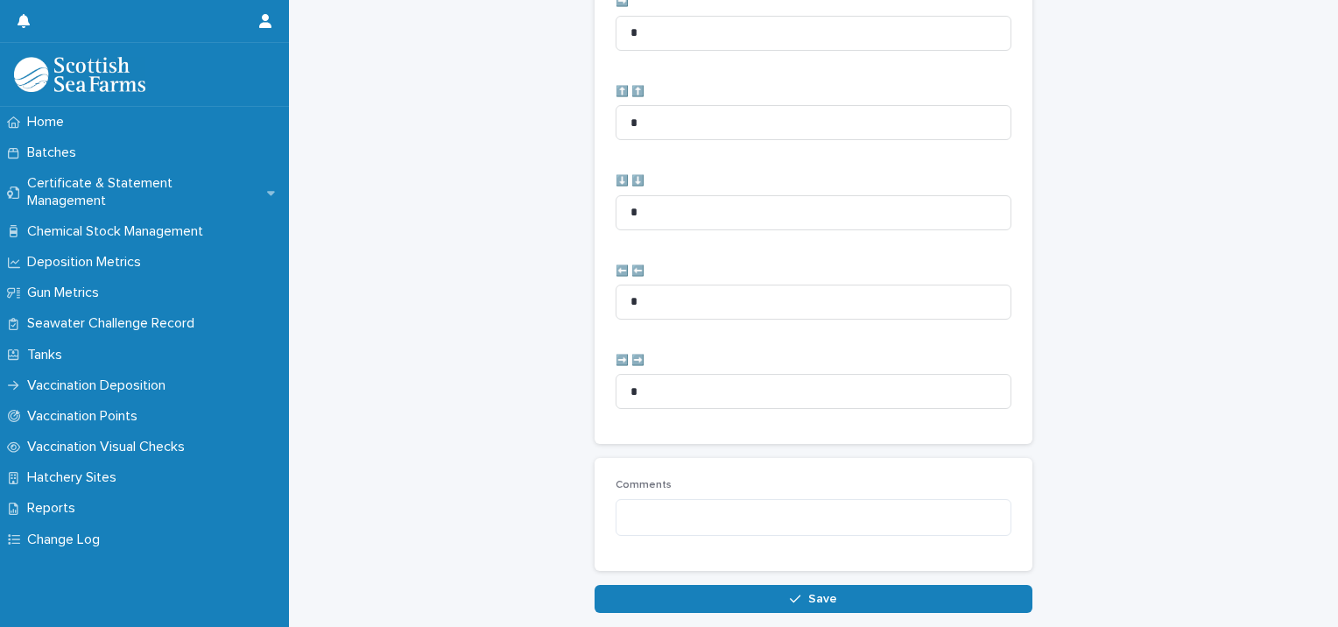
scroll to position [874, 0]
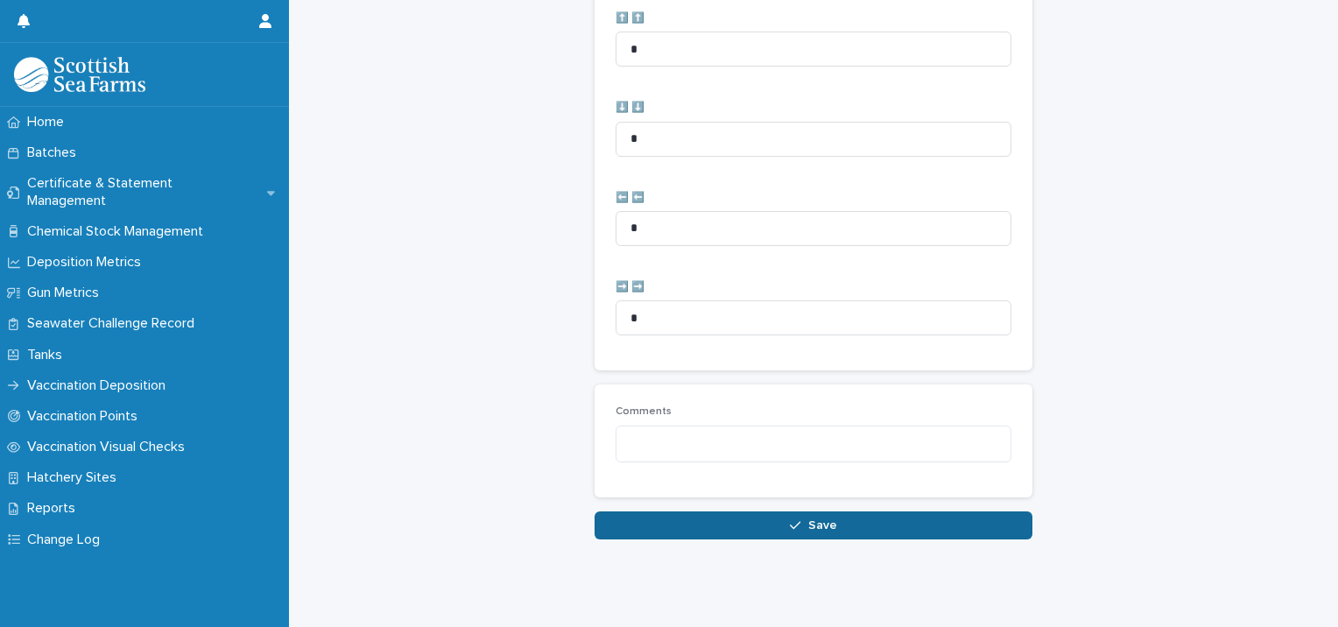
type input "*"
click at [793, 519] on icon "button" at bounding box center [795, 525] width 11 height 12
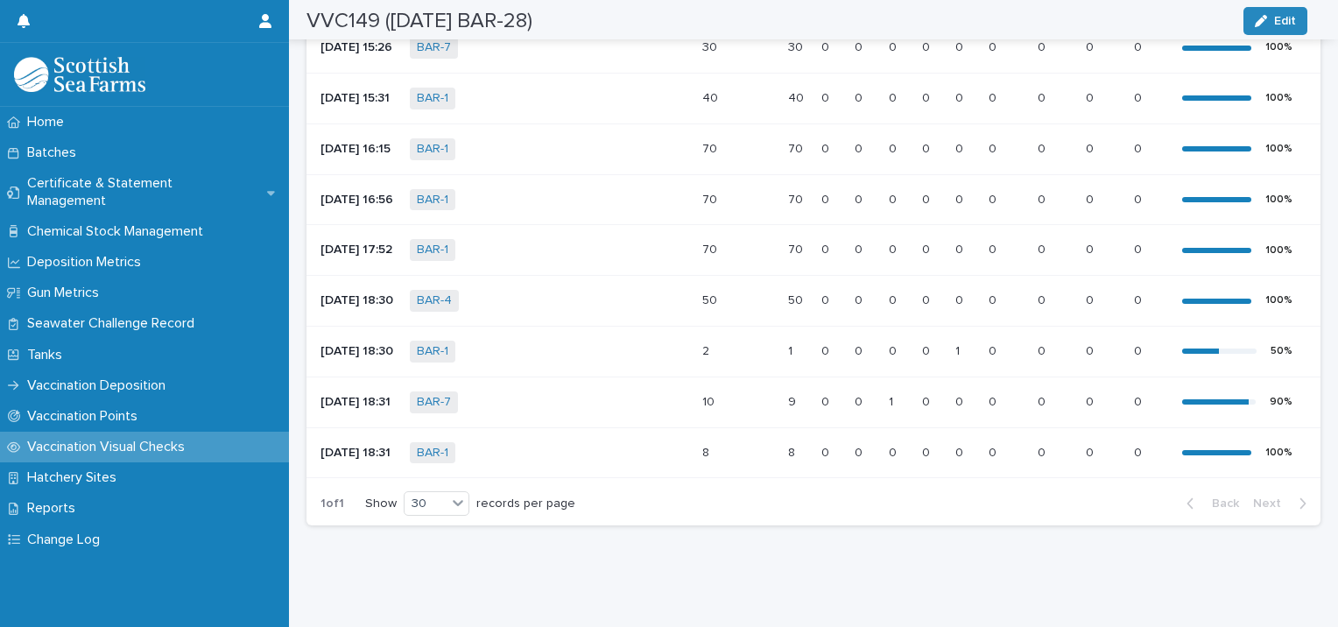
scroll to position [834, 0]
